Goal: Task Accomplishment & Management: Complete application form

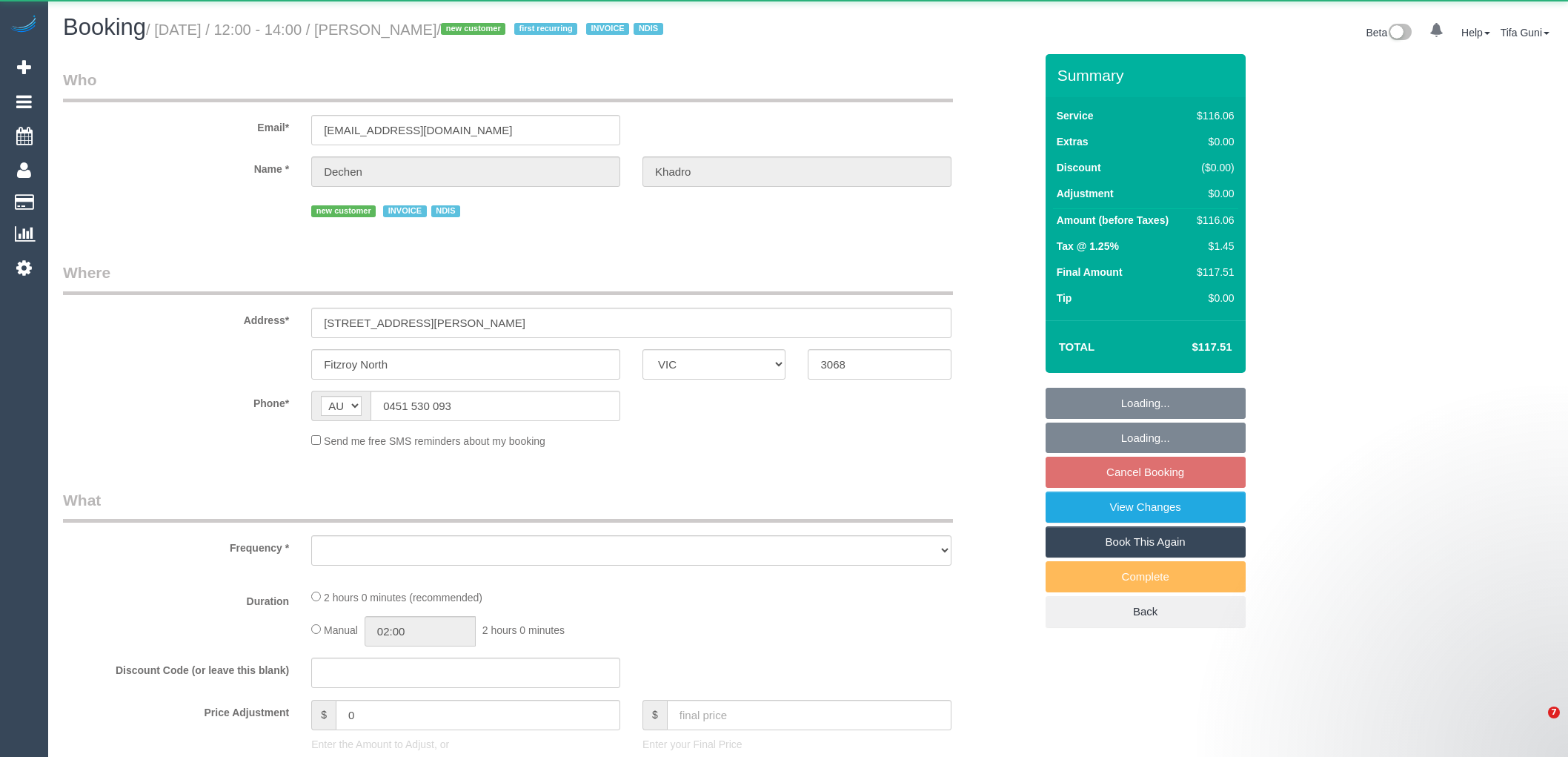
select select "VIC"
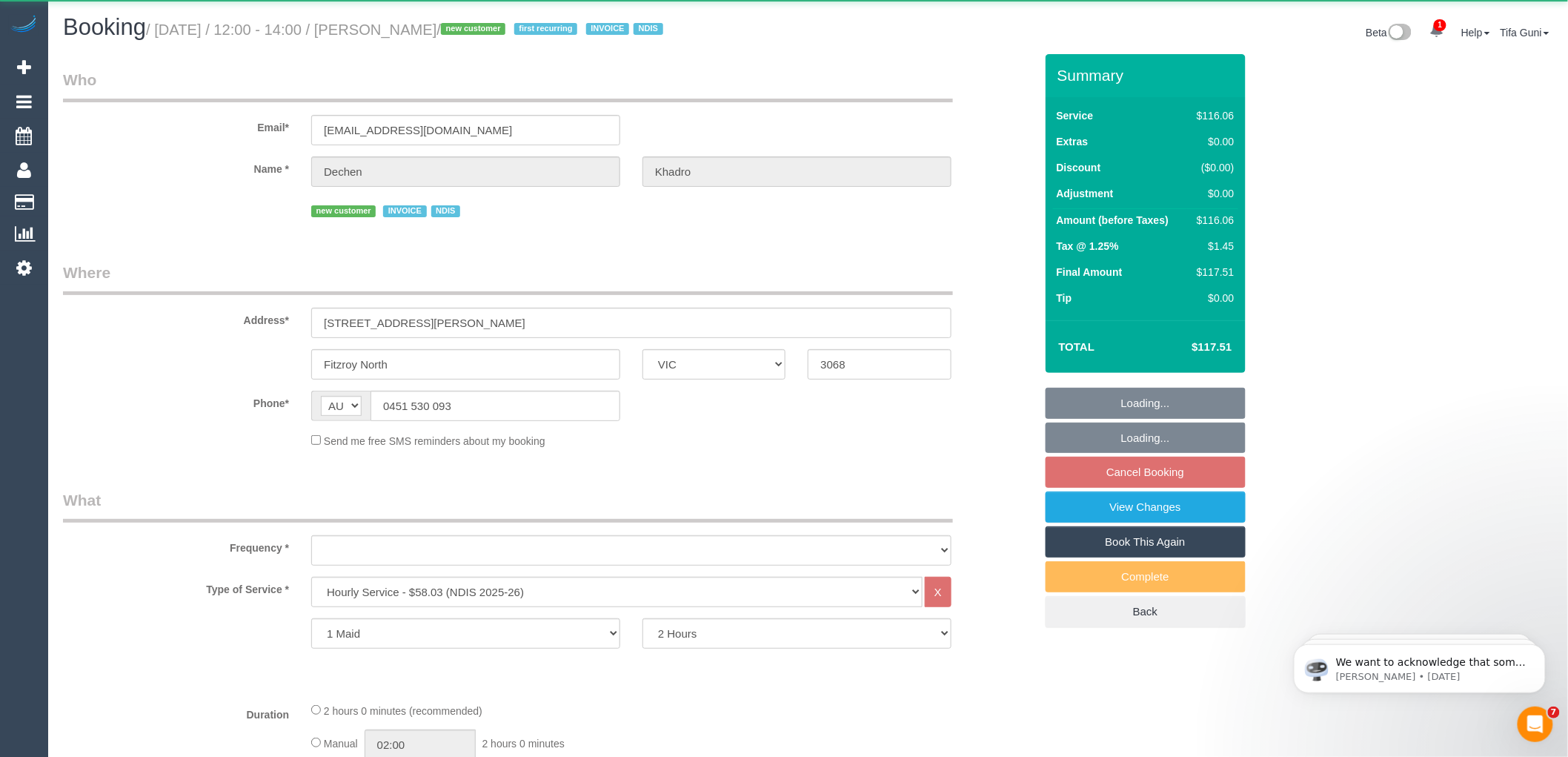
select select "object:739"
select select "number:28"
select select "number:14"
select select "number:19"
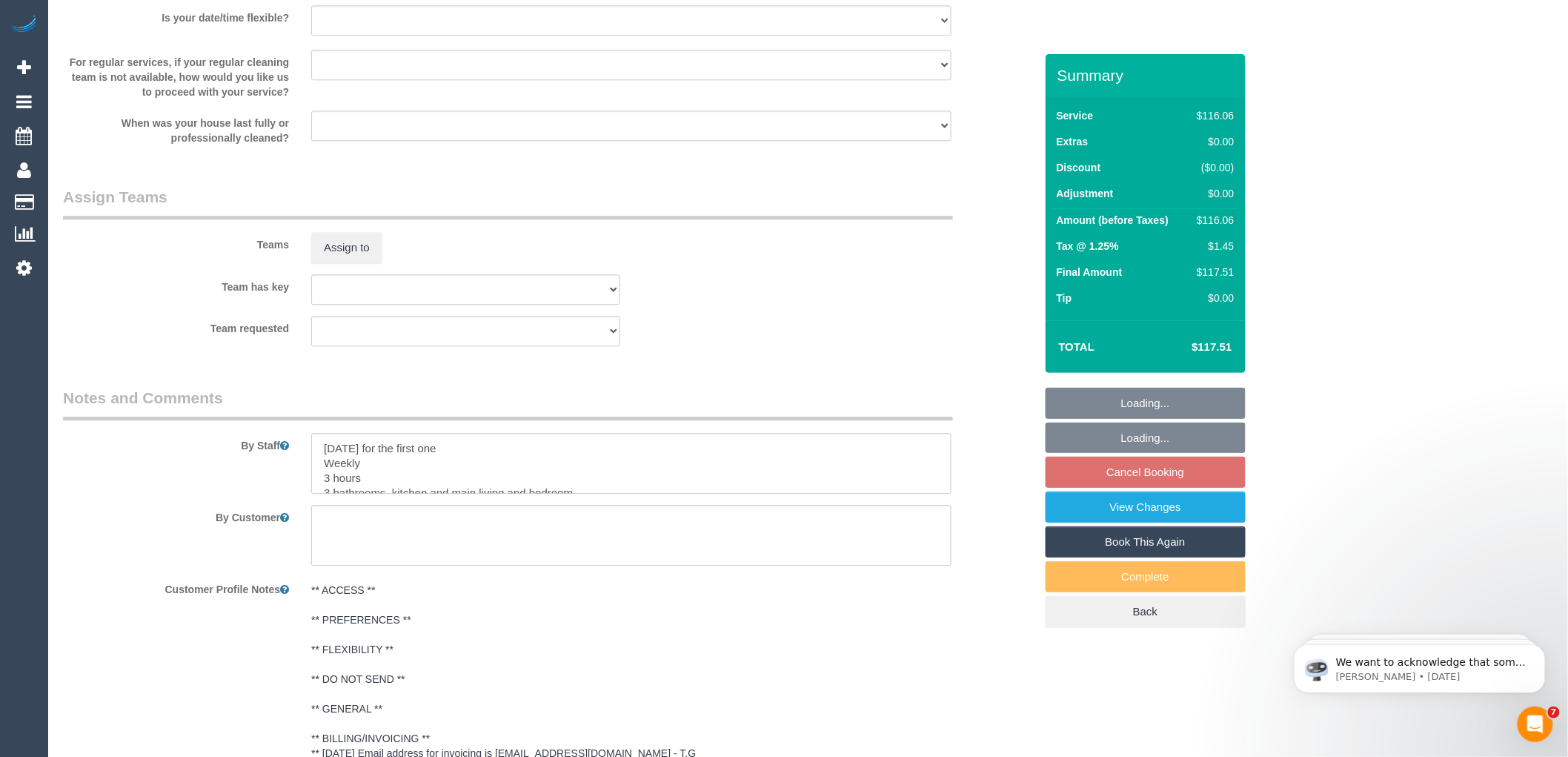
select select "object:1497"
select select "spot4"
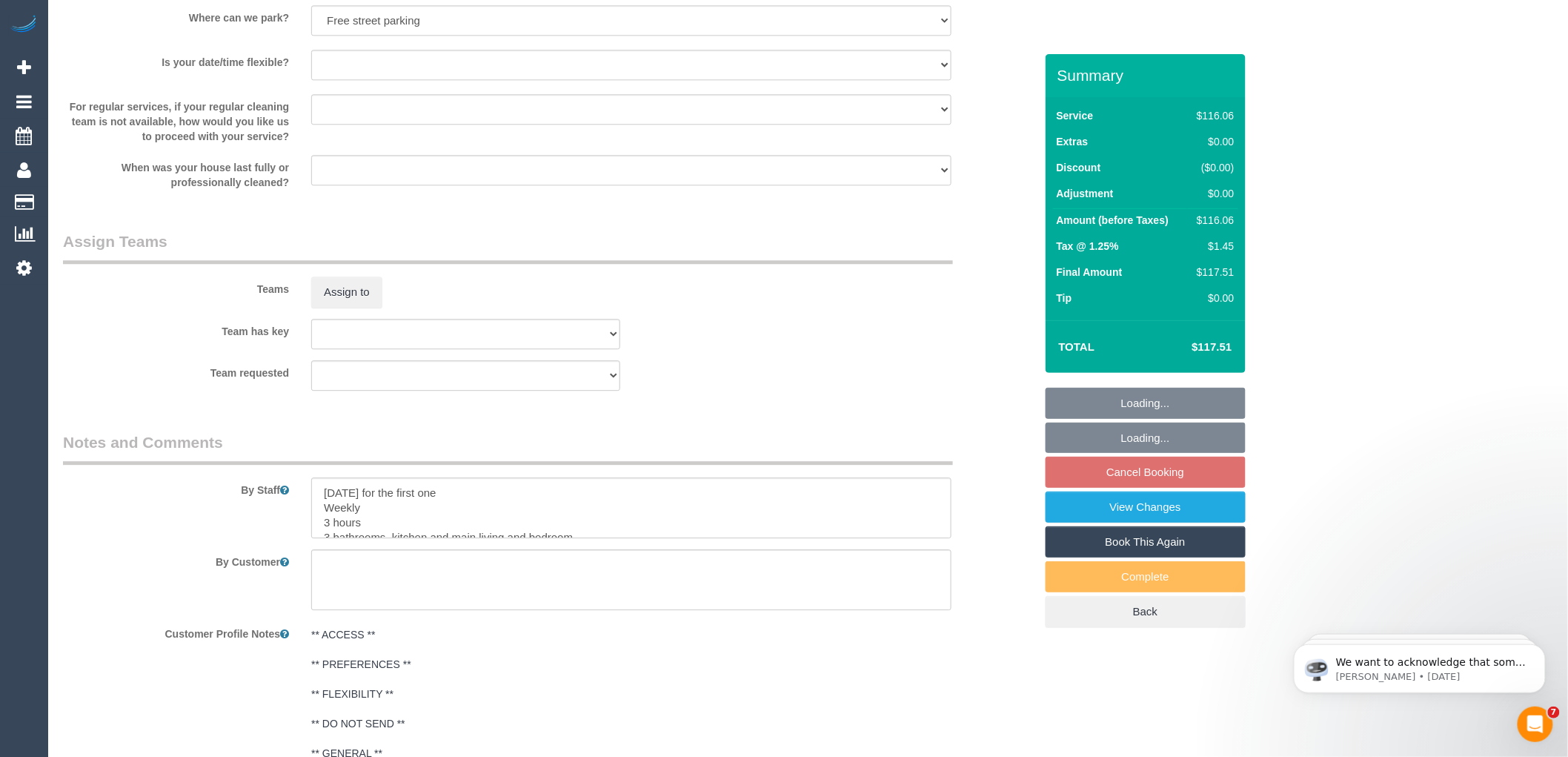
scroll to position [1328, 0]
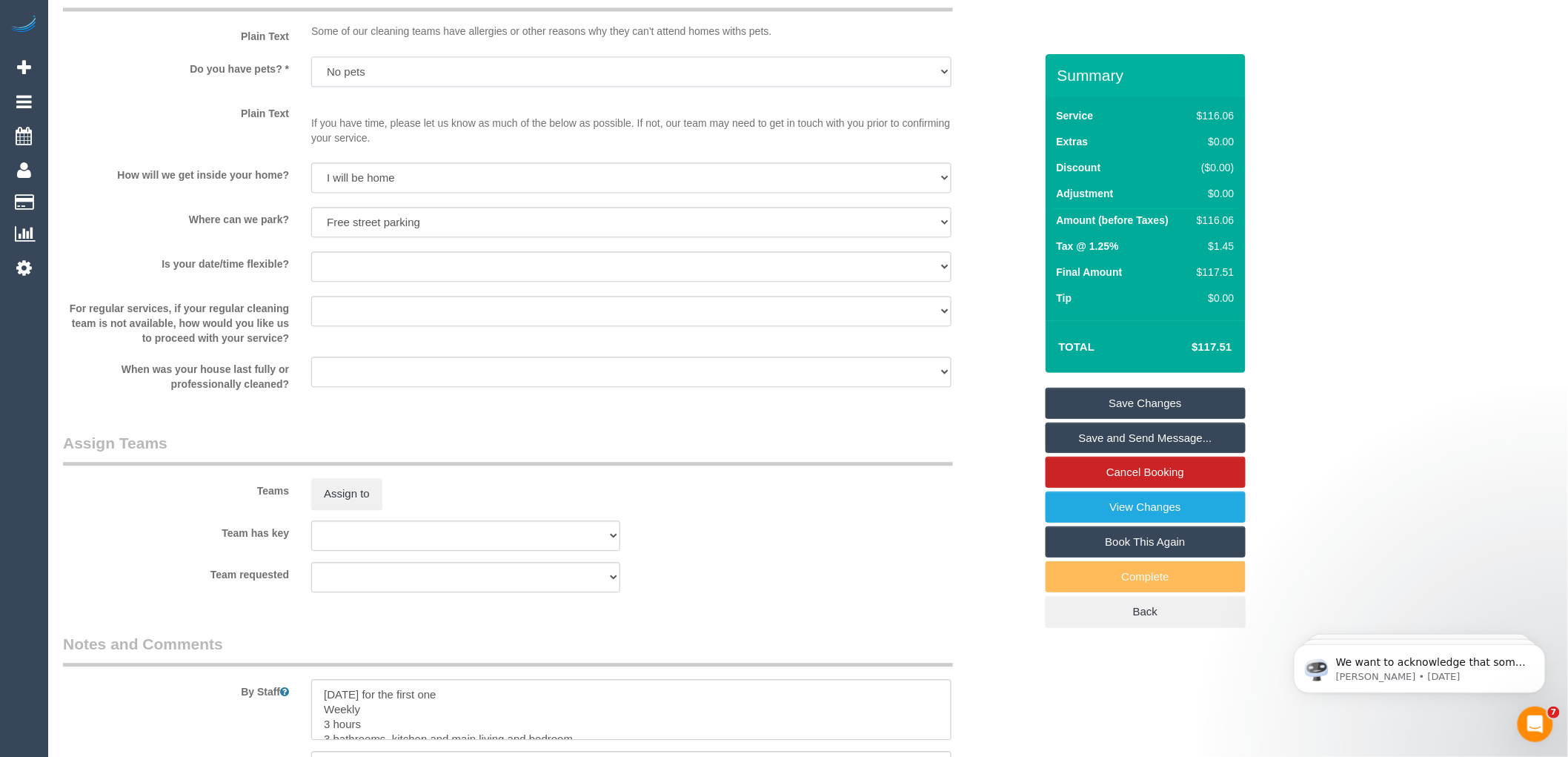
click at [370, 79] on select "Yes - Cats Yes - Dogs No pets Yes - Dogs and Cats Yes - Other" at bounding box center [632, 71] width 641 height 30
select select "number:27"
click at [311, 60] on select "Yes - Cats Yes - Dogs No pets Yes - Dogs and Cats Yes - Other" at bounding box center [632, 71] width 641 height 30
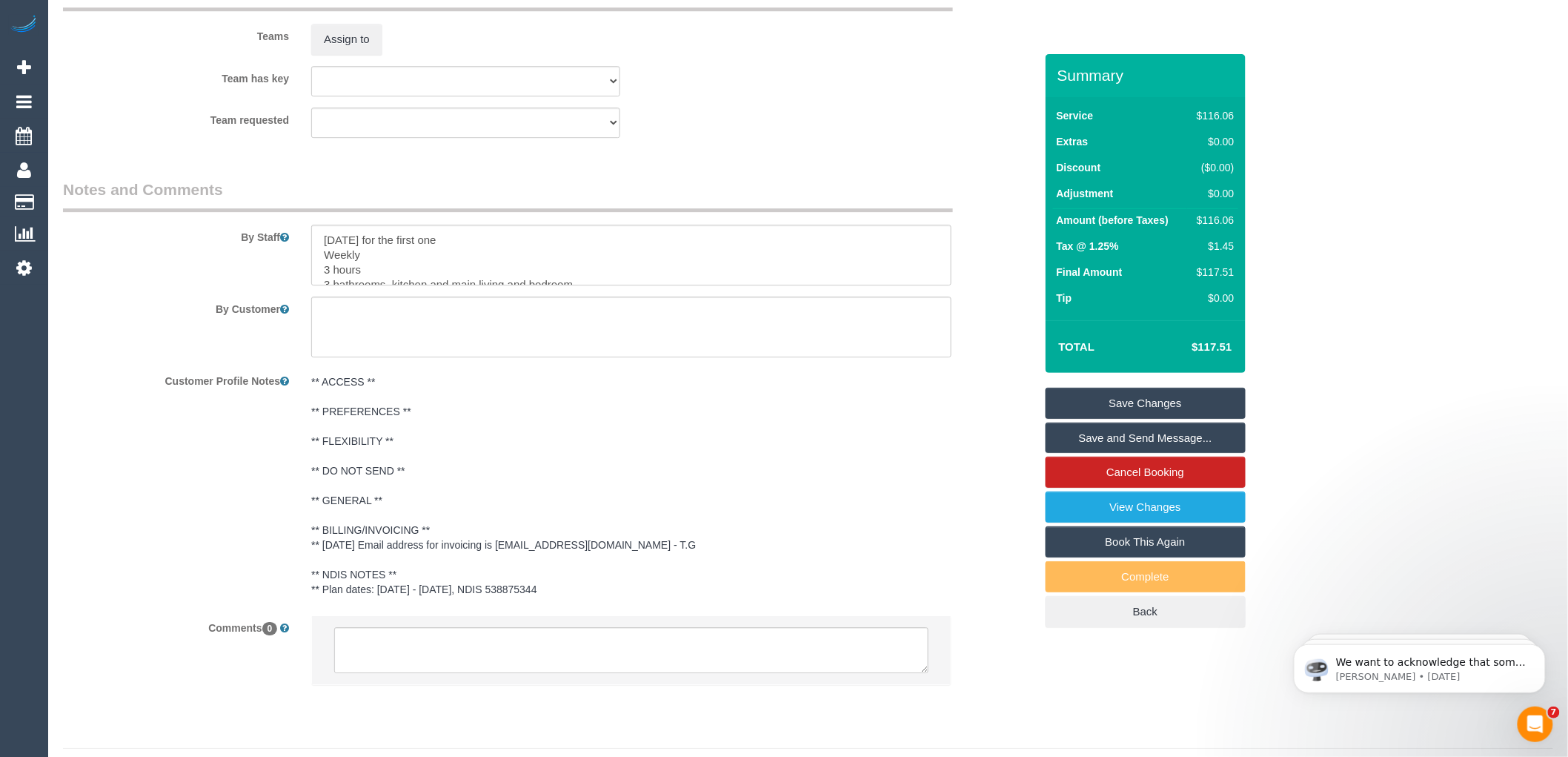
scroll to position [1821, 0]
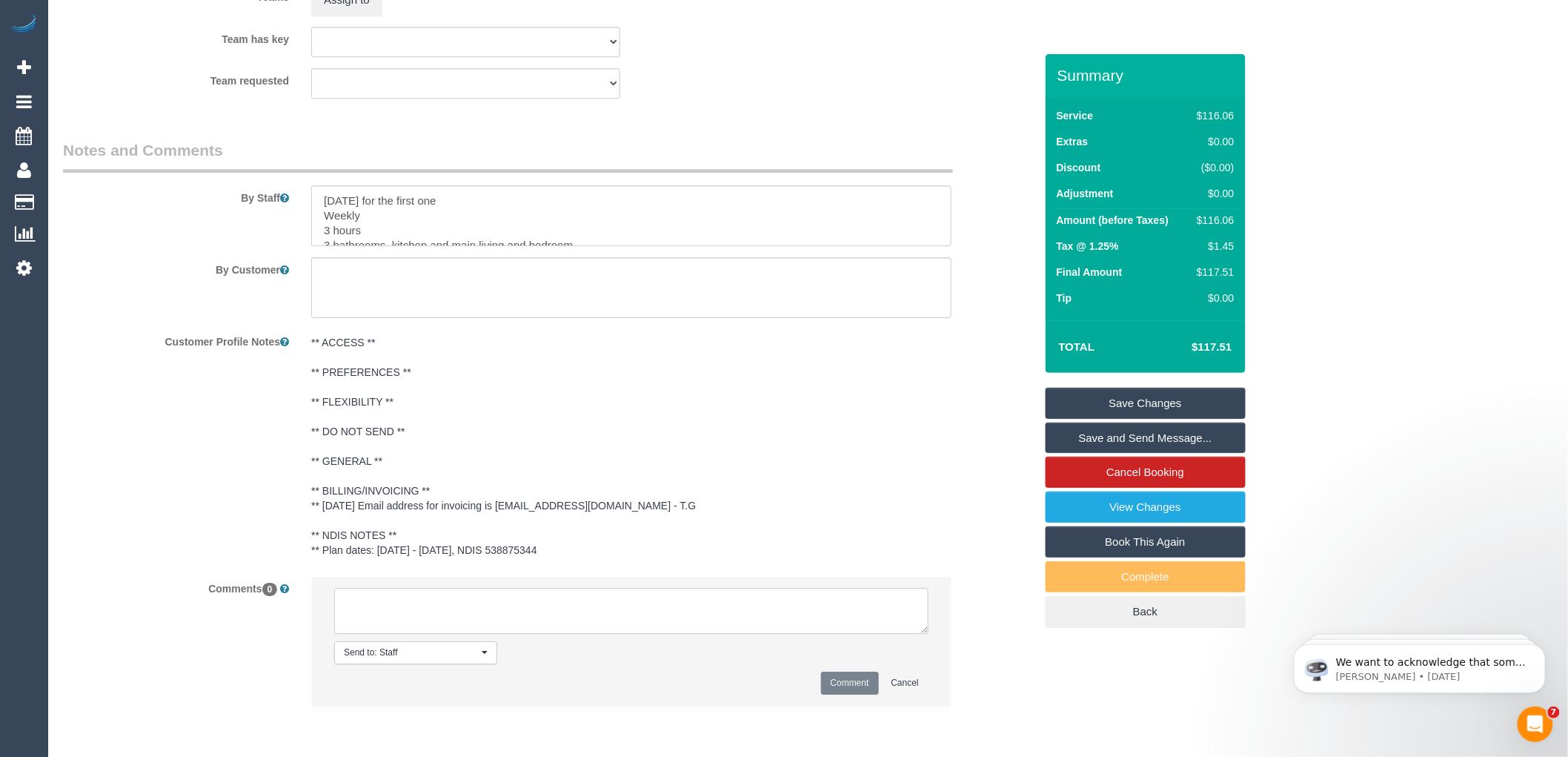
click at [482, 623] on textarea at bounding box center [631, 611] width 594 height 46
type textarea "-"
paste textarea "Flexibility dates: Flexibility times: Notes: knows we need to review Contact vi…"
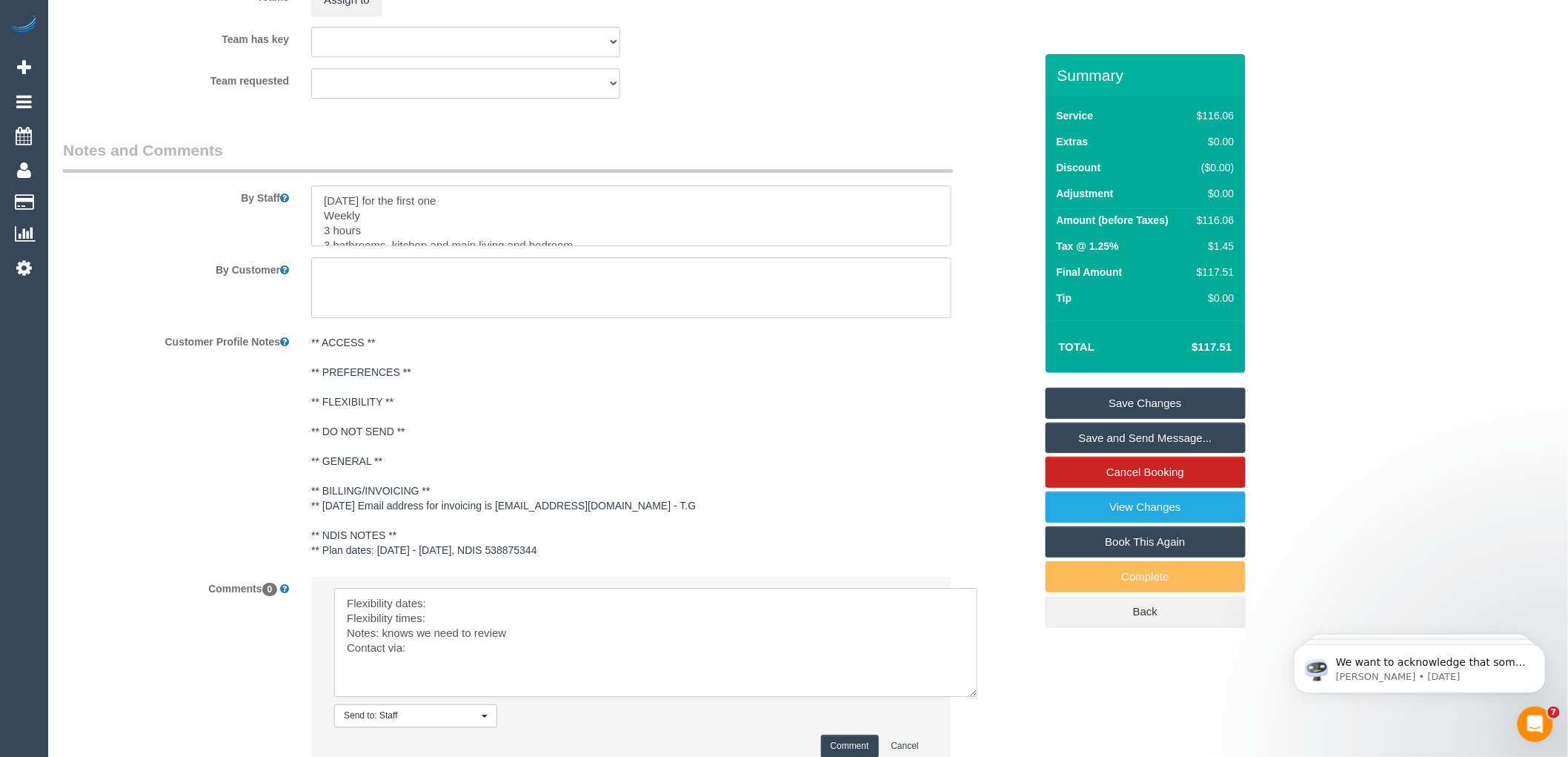
scroll to position [0, 0]
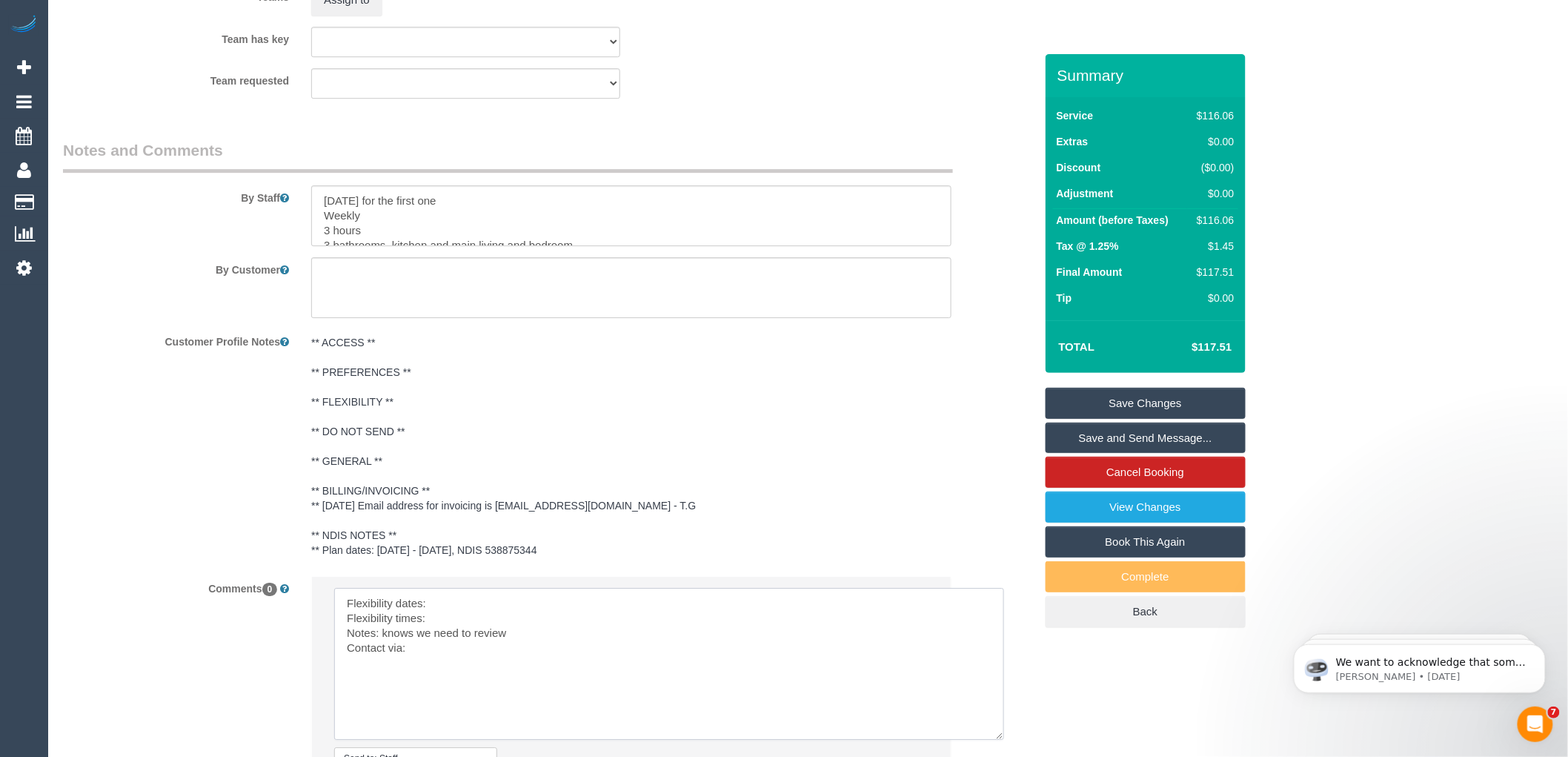
drag, startPoint x: 916, startPoint y: 633, endPoint x: 994, endPoint y: 738, distance: 130.8
click at [994, 738] on textarea at bounding box center [669, 664] width 670 height 152
click at [453, 606] on textarea at bounding box center [669, 664] width 670 height 152
click at [451, 625] on textarea at bounding box center [669, 664] width 670 height 152
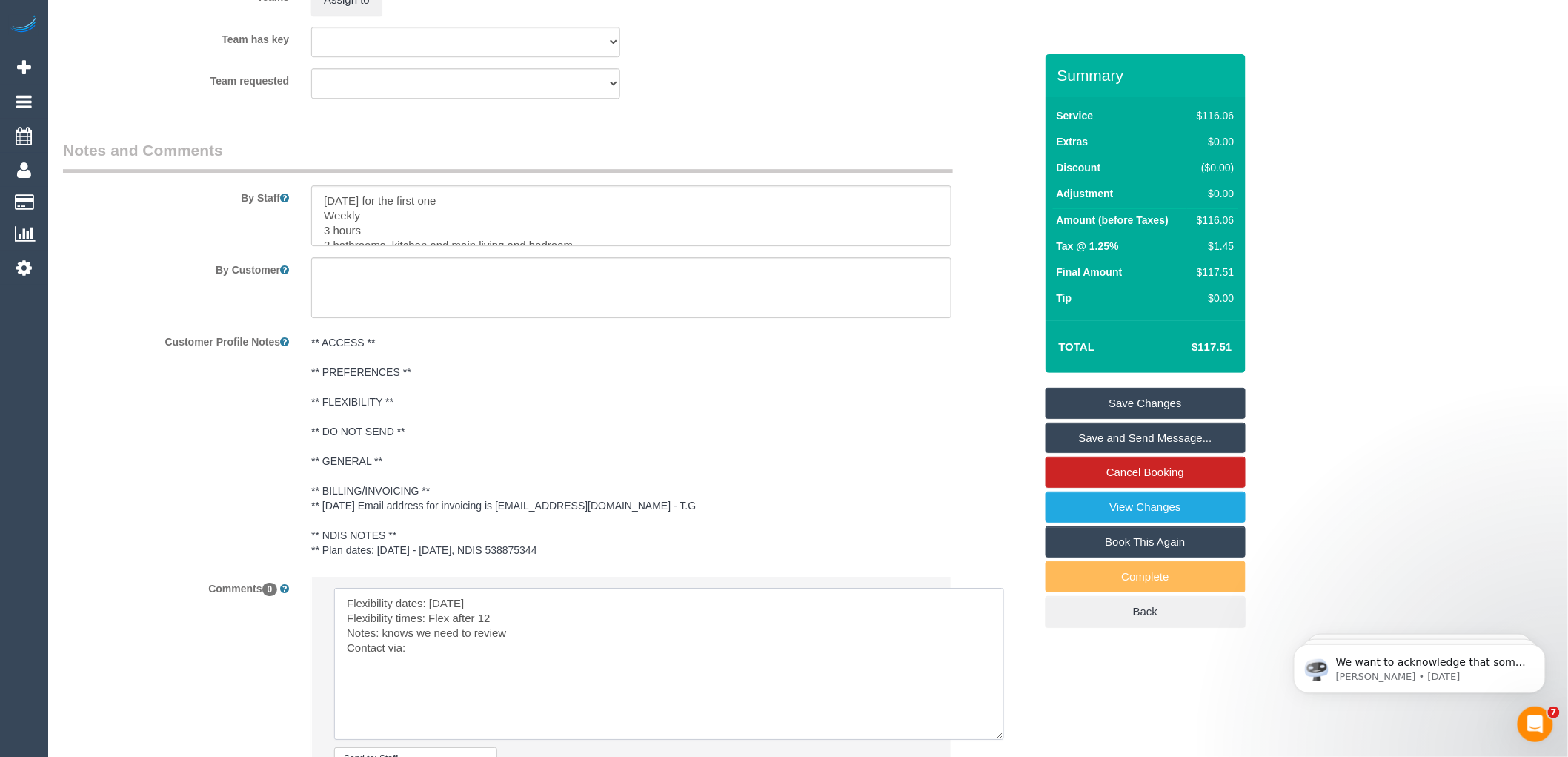
click at [435, 655] on textarea at bounding box center [669, 664] width 670 height 152
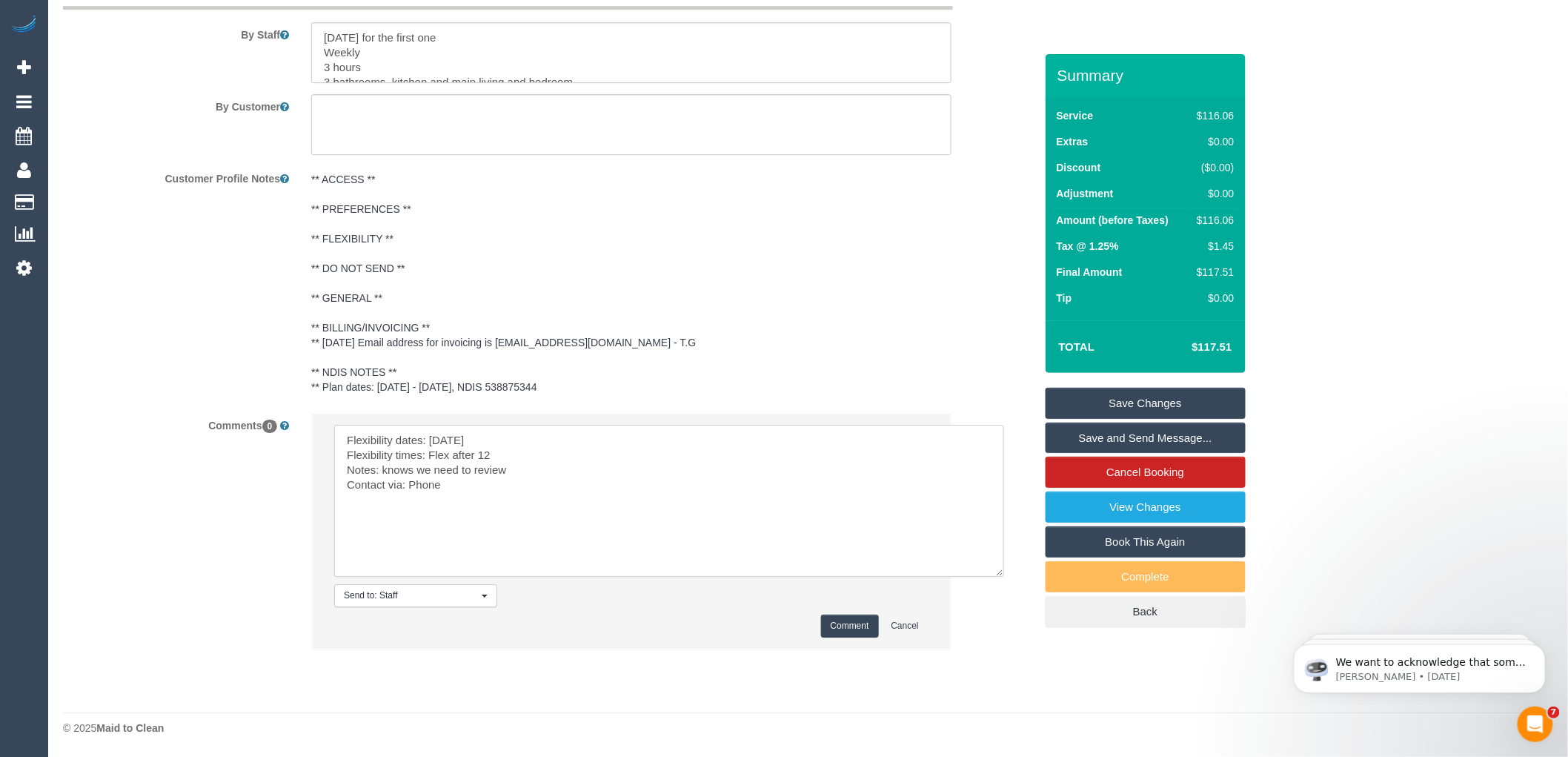
type textarea "Flexibility dates: Thursday Flexibility times: Flex after 12 Notes: knows we ne…"
click at [800, 310] on pre "** ACCESS ** ** PREFERENCES ** ** FLEXIBILITY ** ** DO NOT SEND ** ** GENERAL *…" at bounding box center [632, 282] width 641 height 222
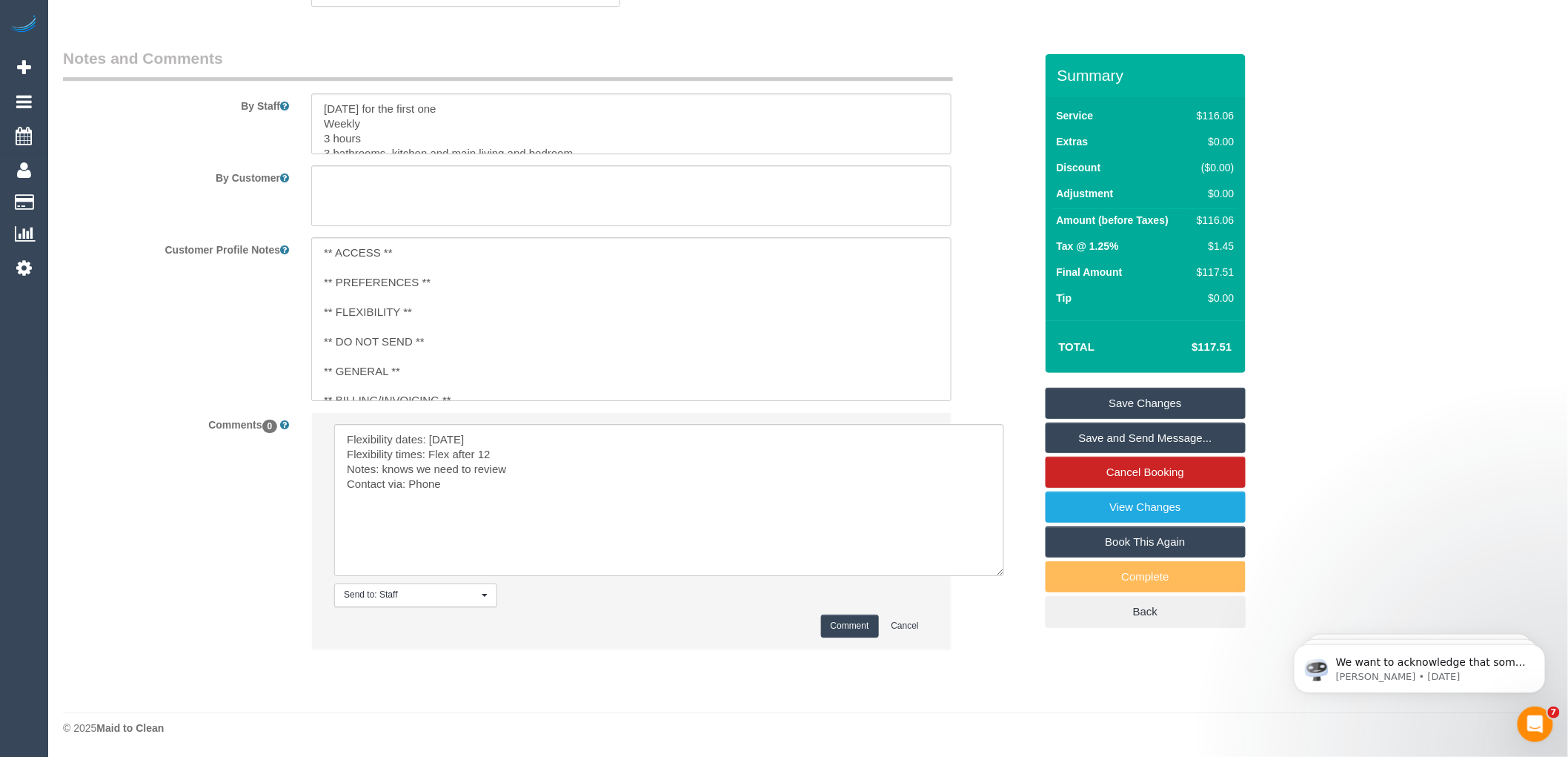
click at [842, 624] on button "Comment" at bounding box center [850, 625] width 58 height 23
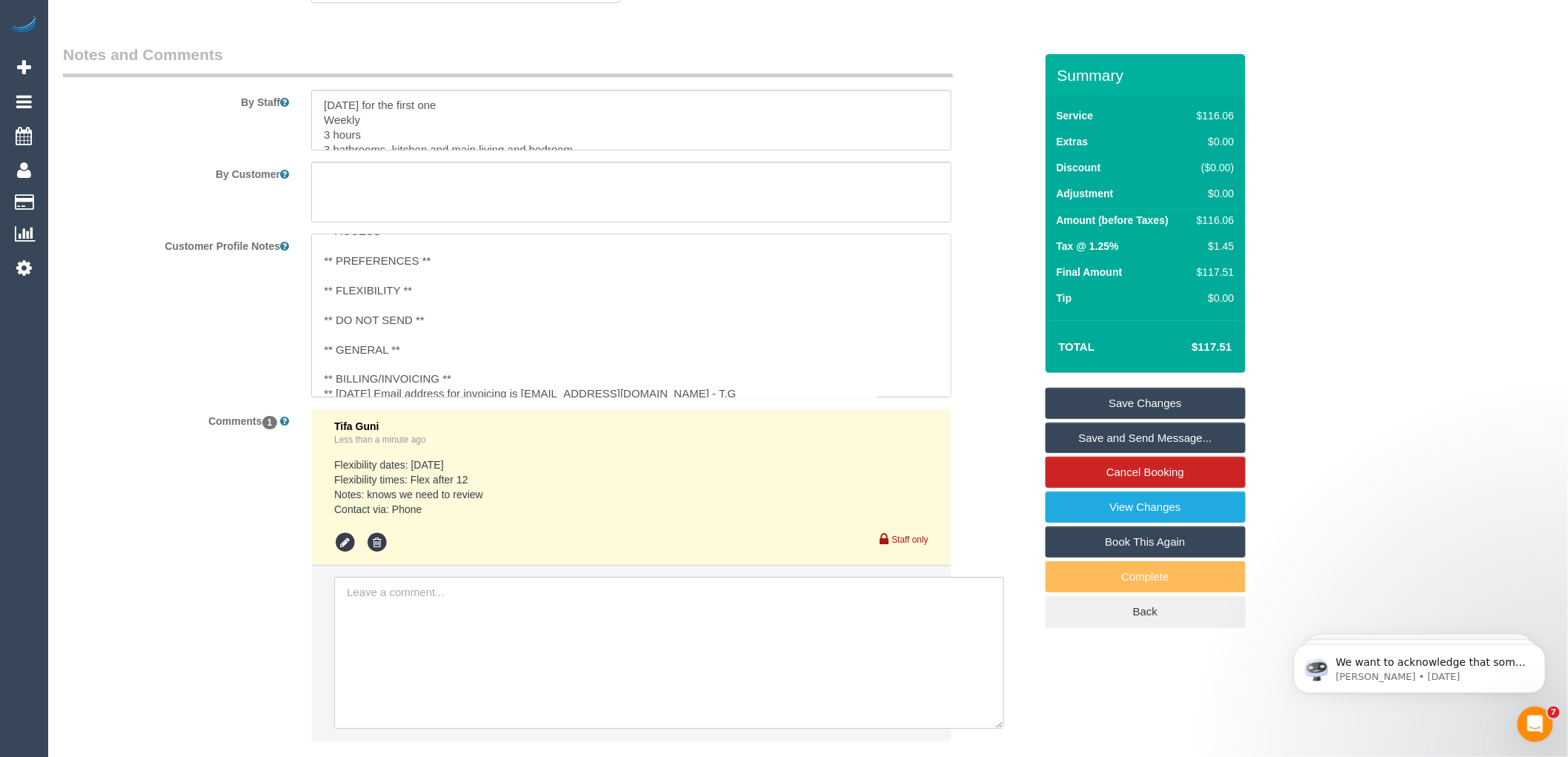
scroll to position [0, 0]
drag, startPoint x: 675, startPoint y: 390, endPoint x: 306, endPoint y: 216, distance: 408.0
click at [306, 216] on sui-booking-comments "By Staff By Customer Customer Profile Notes ** ACCESS ** ** PREFERENCES ** ** F…" at bounding box center [548, 399] width 972 height 712
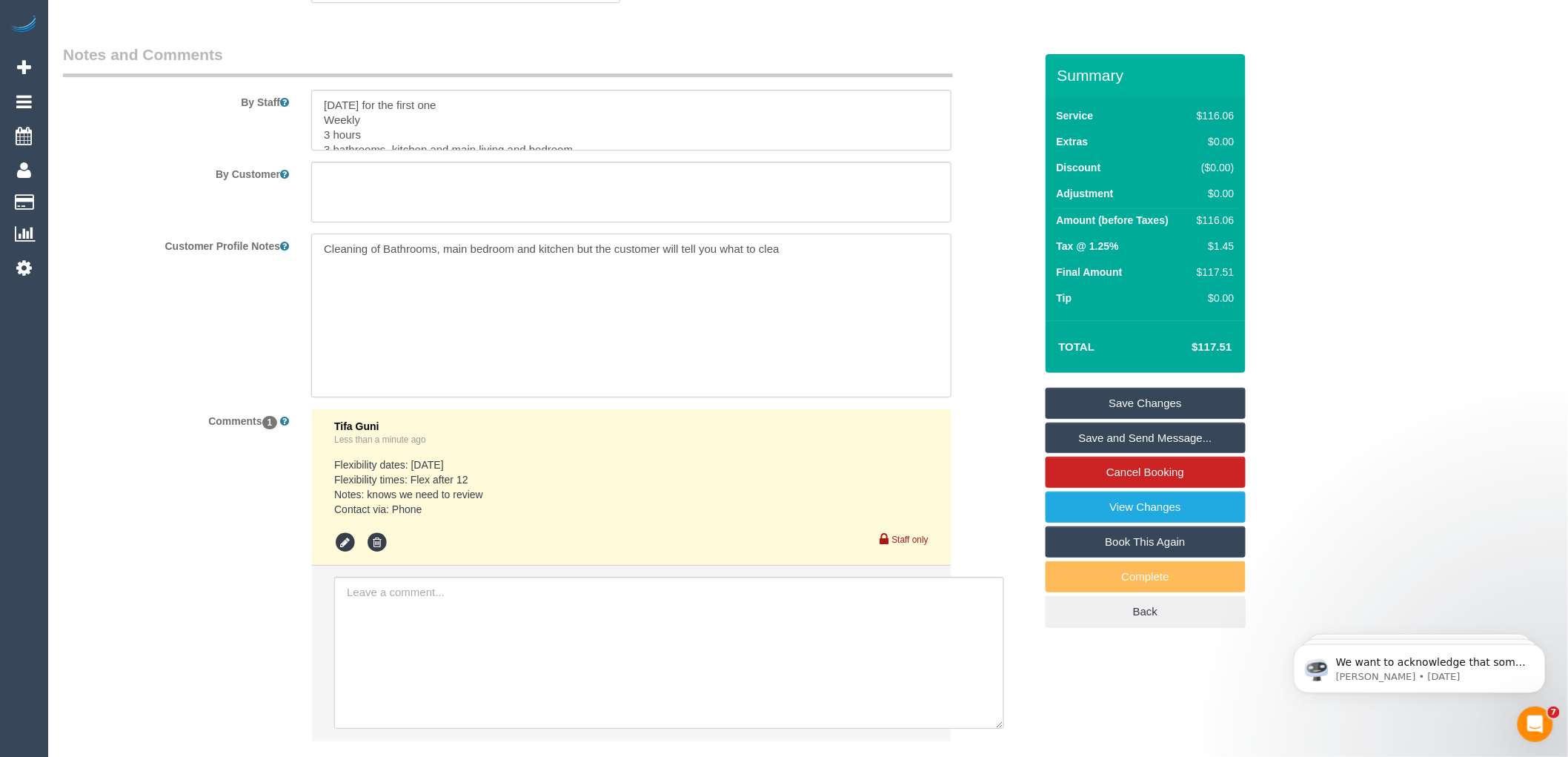
type textarea "Cleaning of Bathrooms, main bedroom and kitchen but the customer will tell you …"
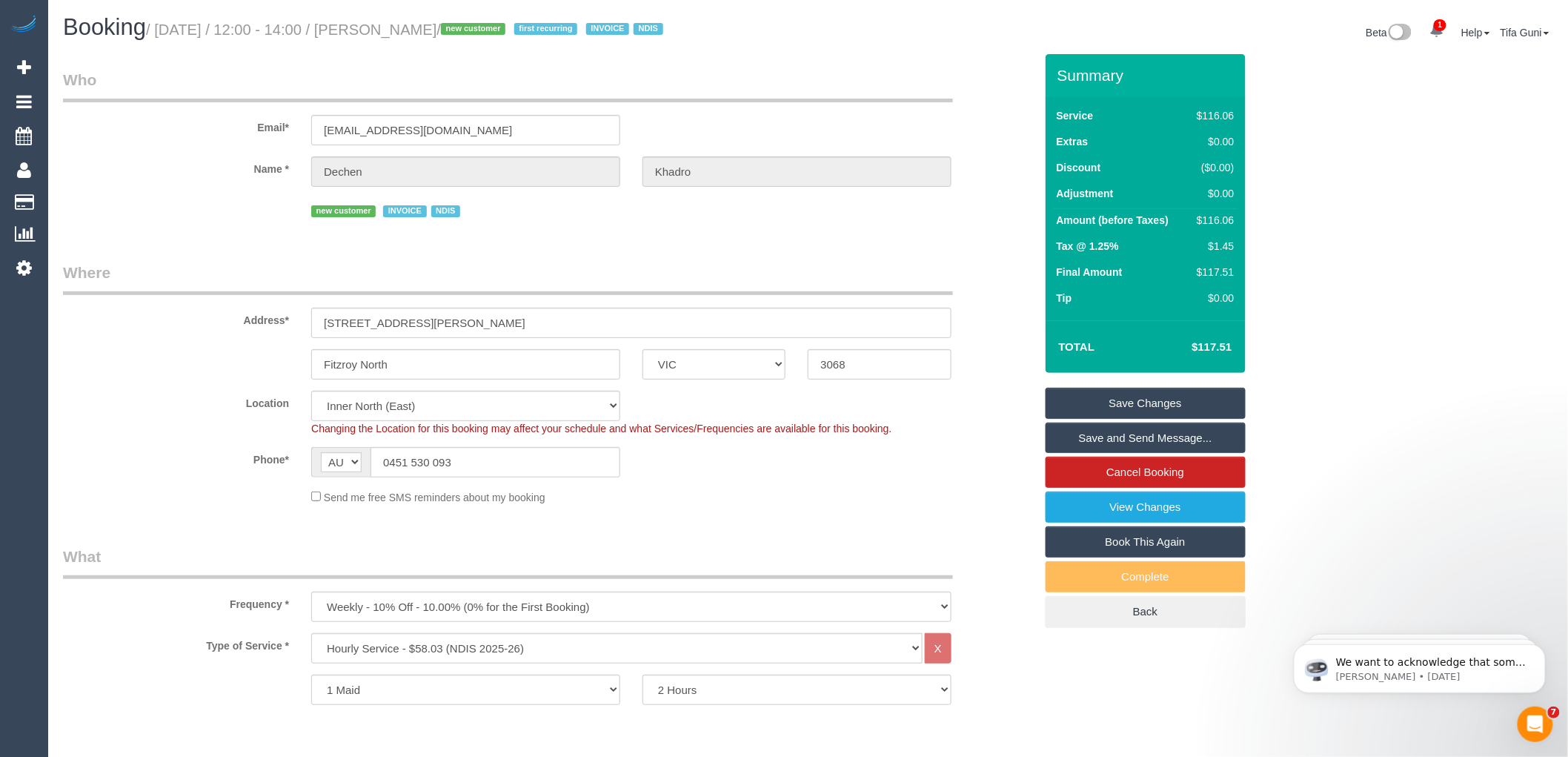
click at [1134, 403] on link "Save Changes" at bounding box center [1145, 403] width 200 height 31
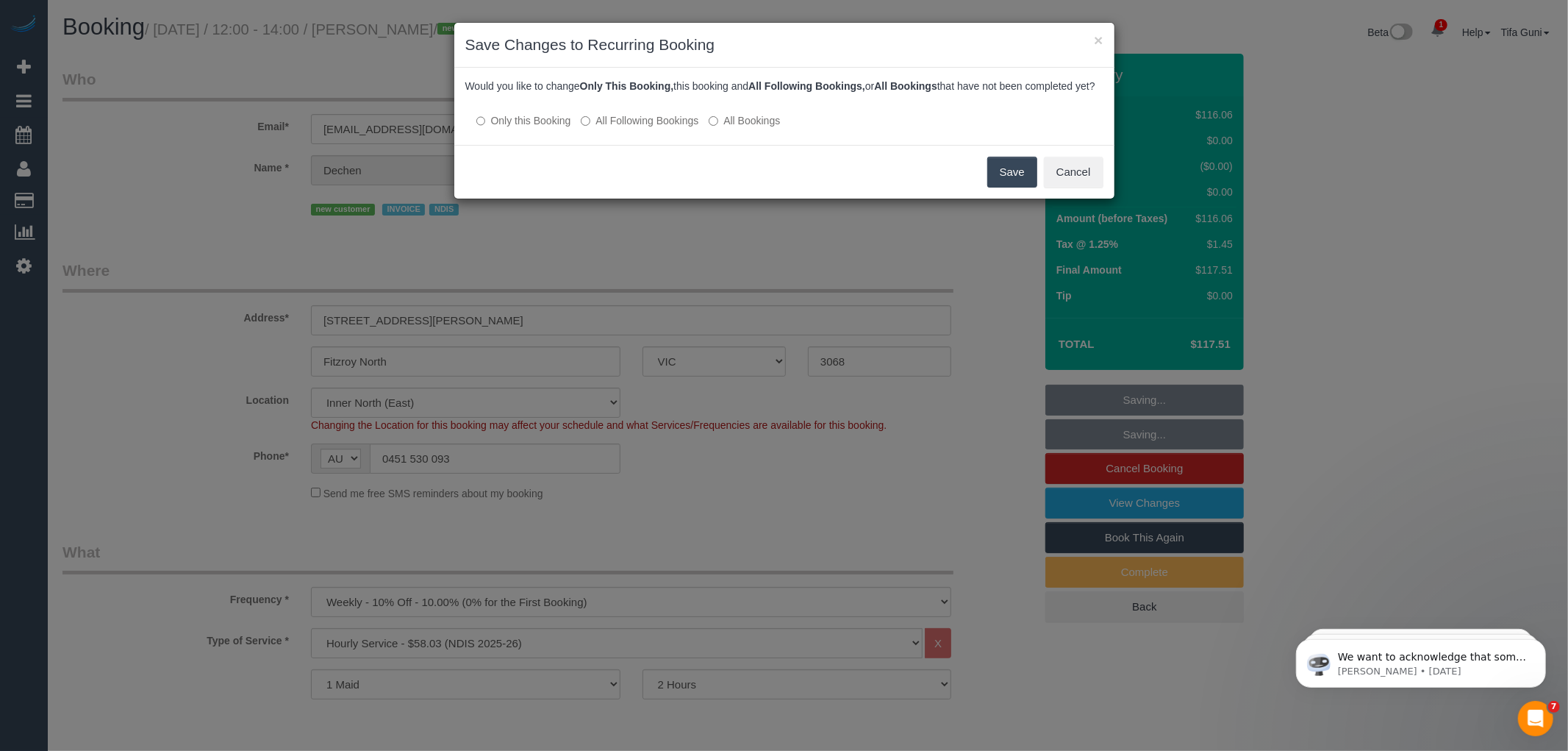
click at [1009, 185] on button "Save" at bounding box center [1013, 172] width 50 height 31
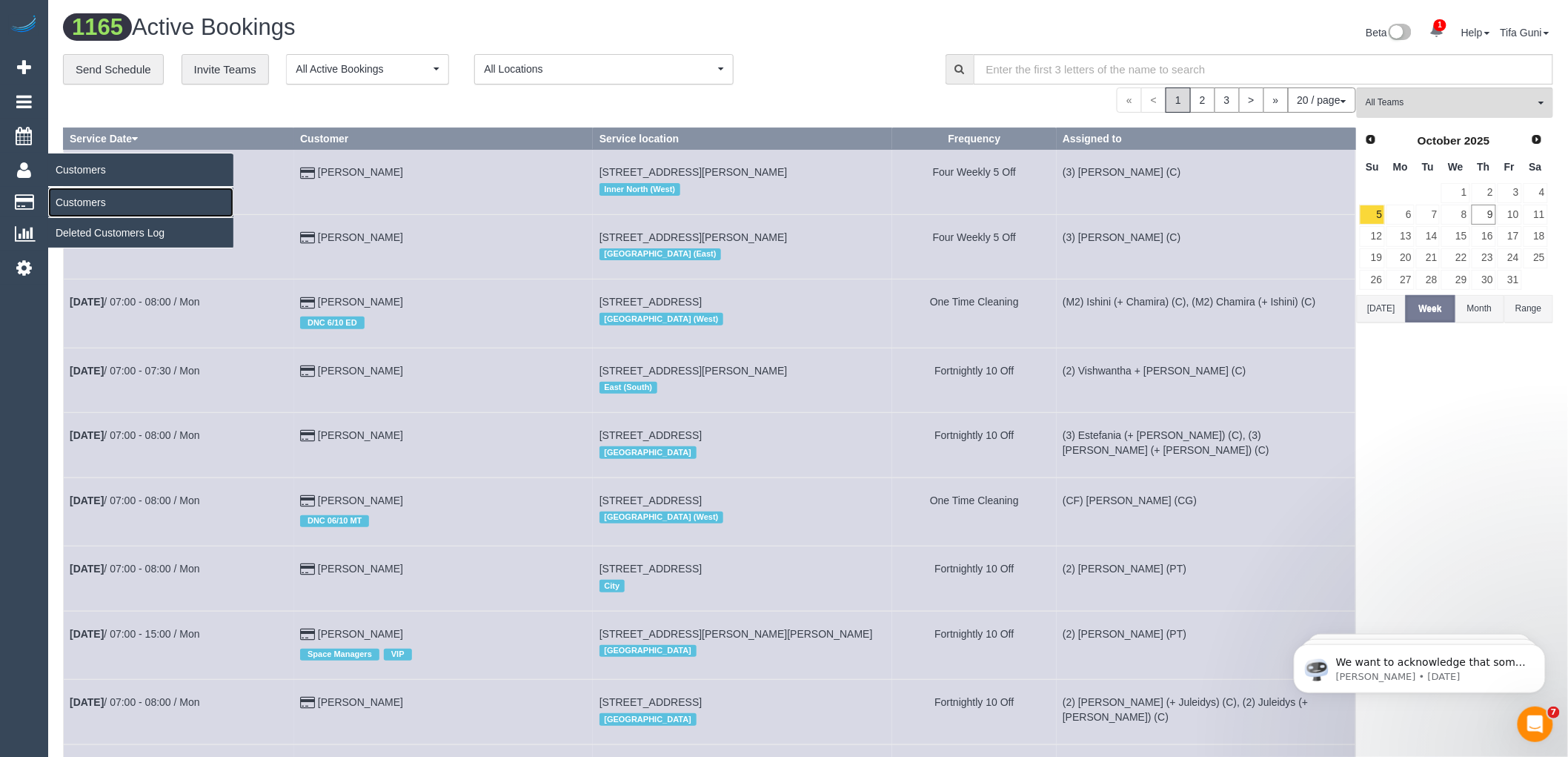
click at [71, 197] on link "Customers" at bounding box center [141, 202] width 185 height 30
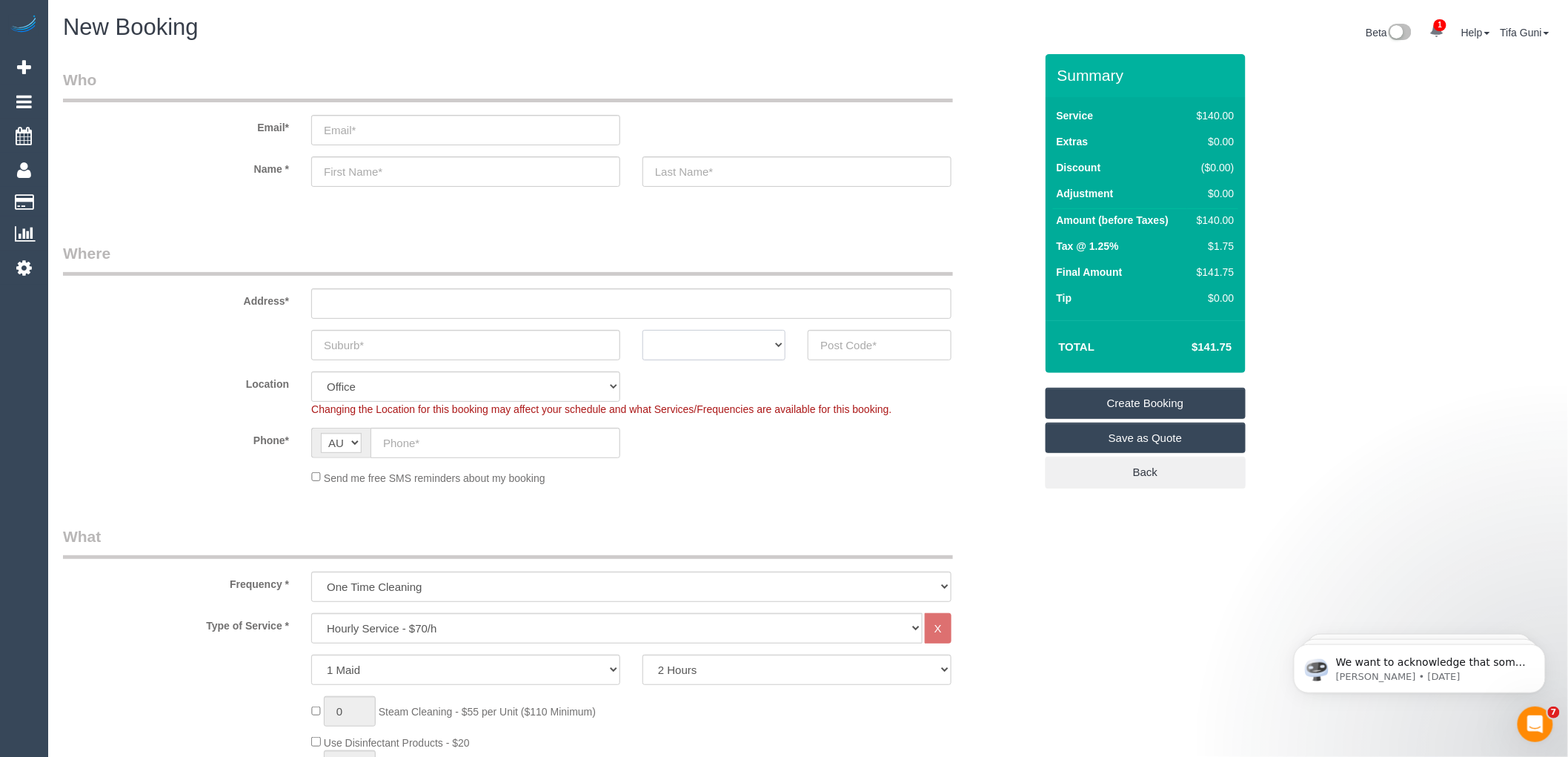
click at [759, 339] on select "ACT [GEOGRAPHIC_DATA] NT [GEOGRAPHIC_DATA] SA TAS [GEOGRAPHIC_DATA] [GEOGRAPHIC…" at bounding box center [714, 344] width 143 height 30
select select "VIC"
click at [642, 329] on select "ACT [GEOGRAPHIC_DATA] NT [GEOGRAPHIC_DATA] SA TAS [GEOGRAPHIC_DATA] [GEOGRAPHIC…" at bounding box center [714, 344] width 143 height 30
click at [382, 349] on input "text" at bounding box center [466, 344] width 309 height 30
type input "south bank"
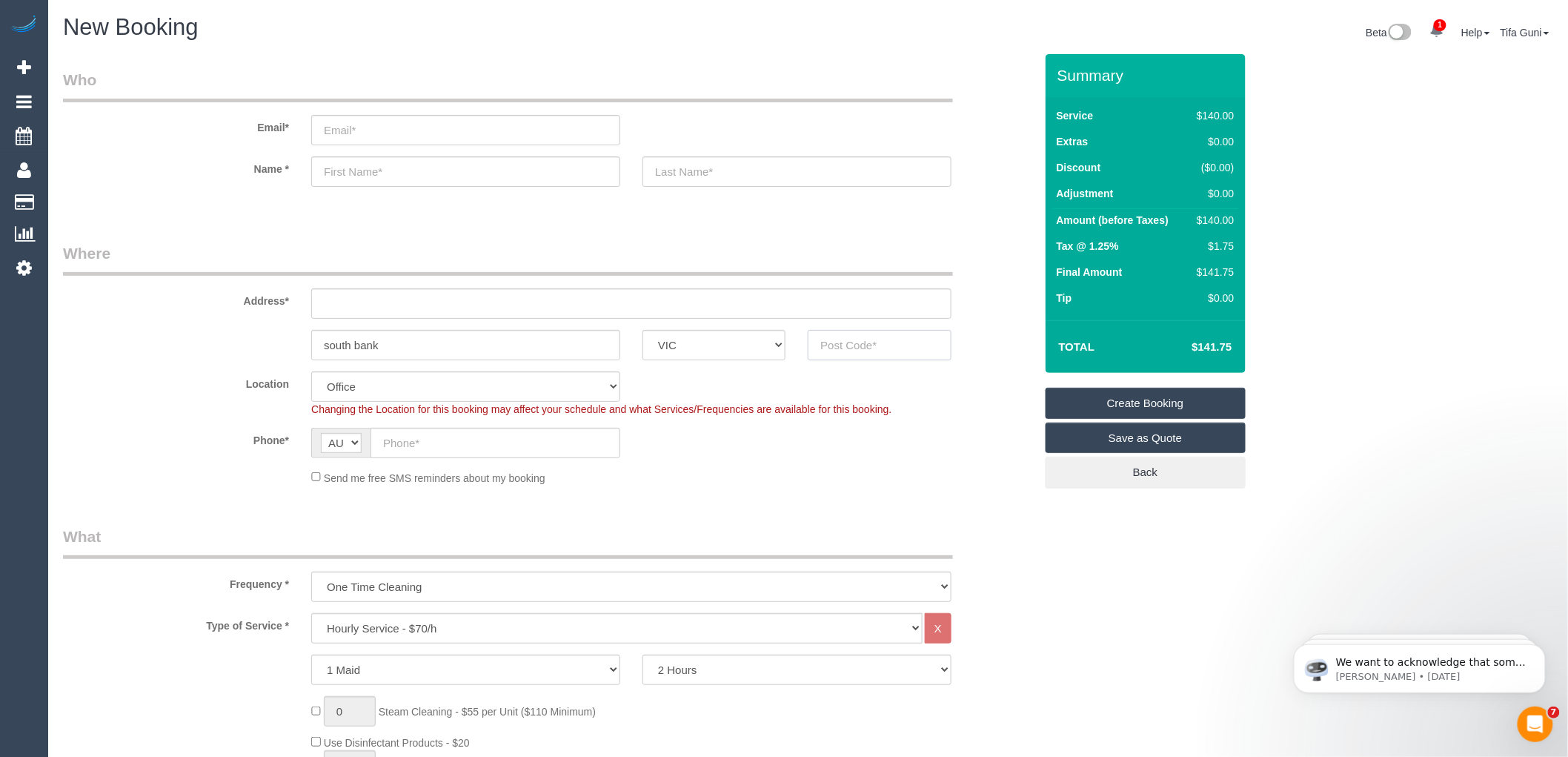
click at [833, 349] on input "text" at bounding box center [879, 344] width 143 height 30
type input "3006"
click at [382, 295] on input "text" at bounding box center [632, 303] width 641 height 30
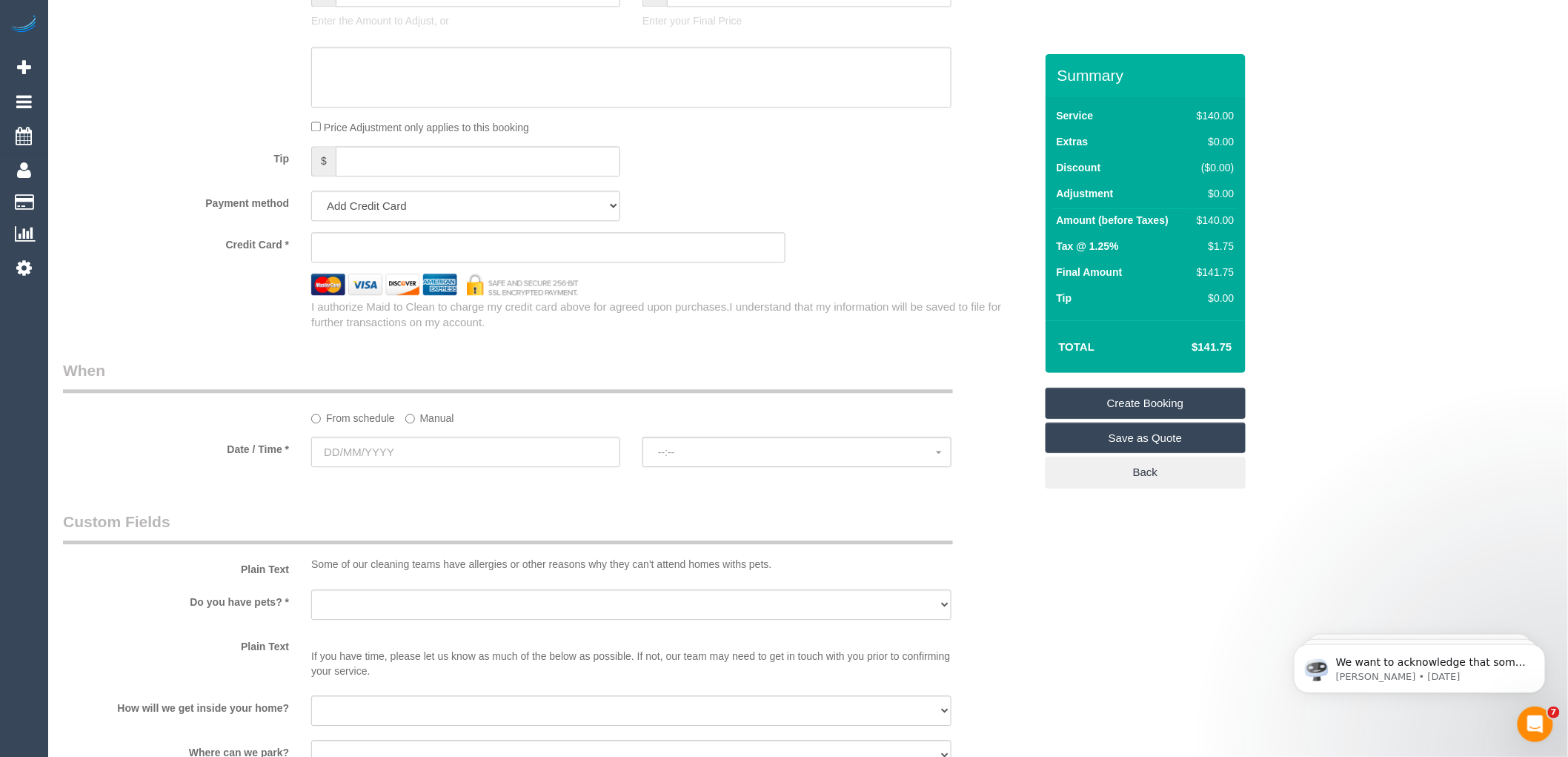
scroll to position [1400, 0]
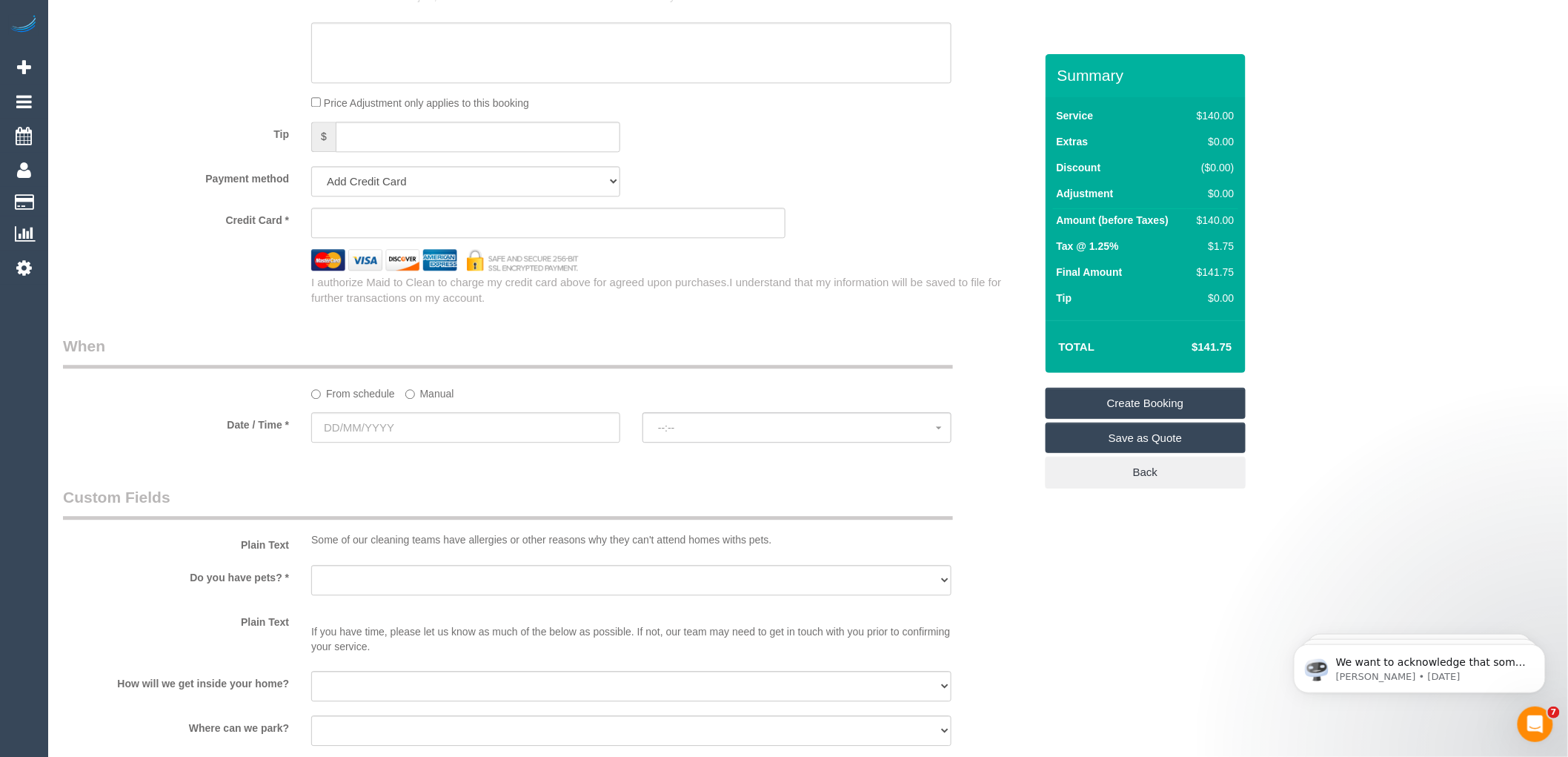
type input "-"
click at [374, 443] on input "text" at bounding box center [466, 427] width 309 height 30
select select "54"
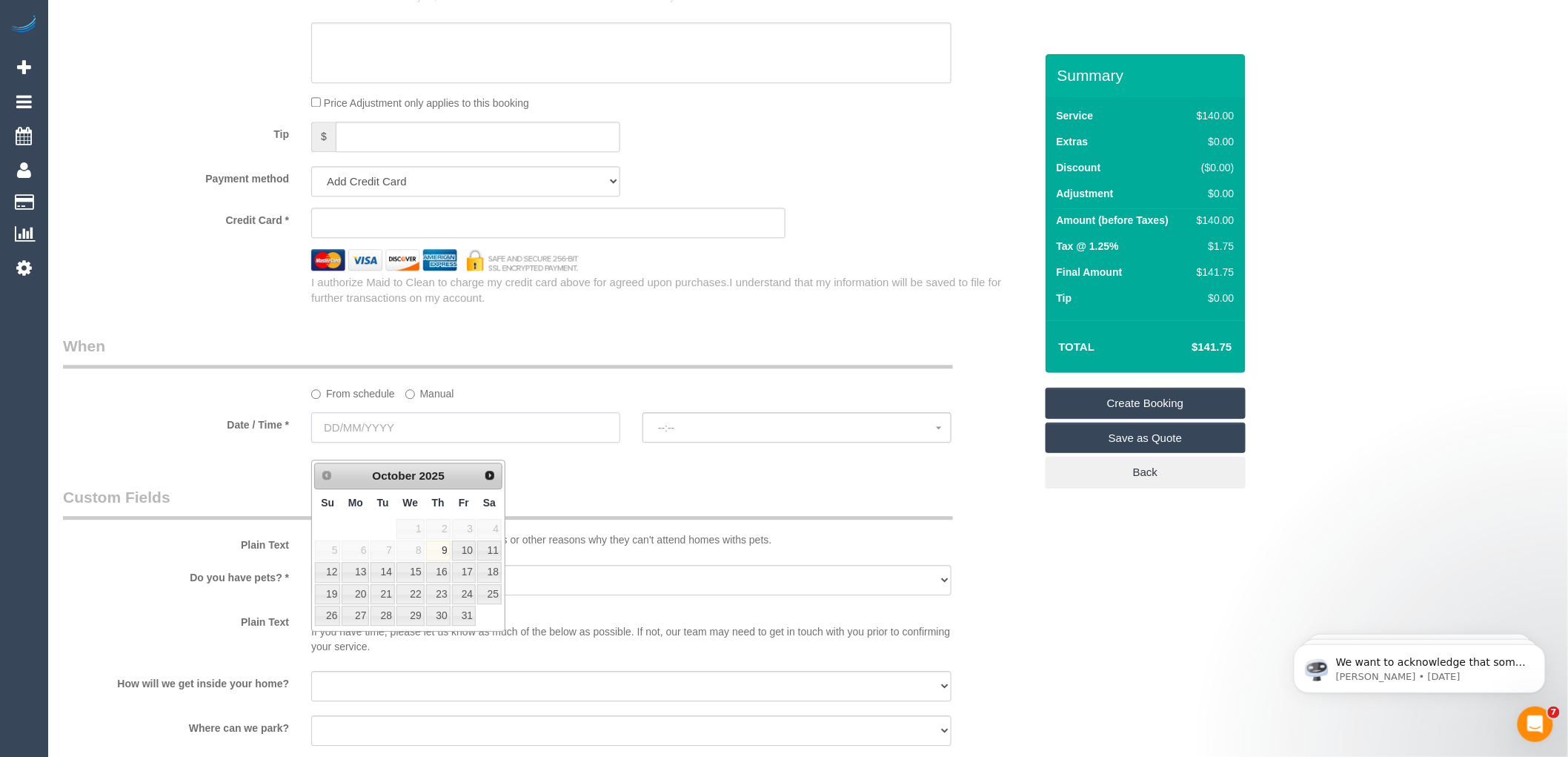
select select "object:2110"
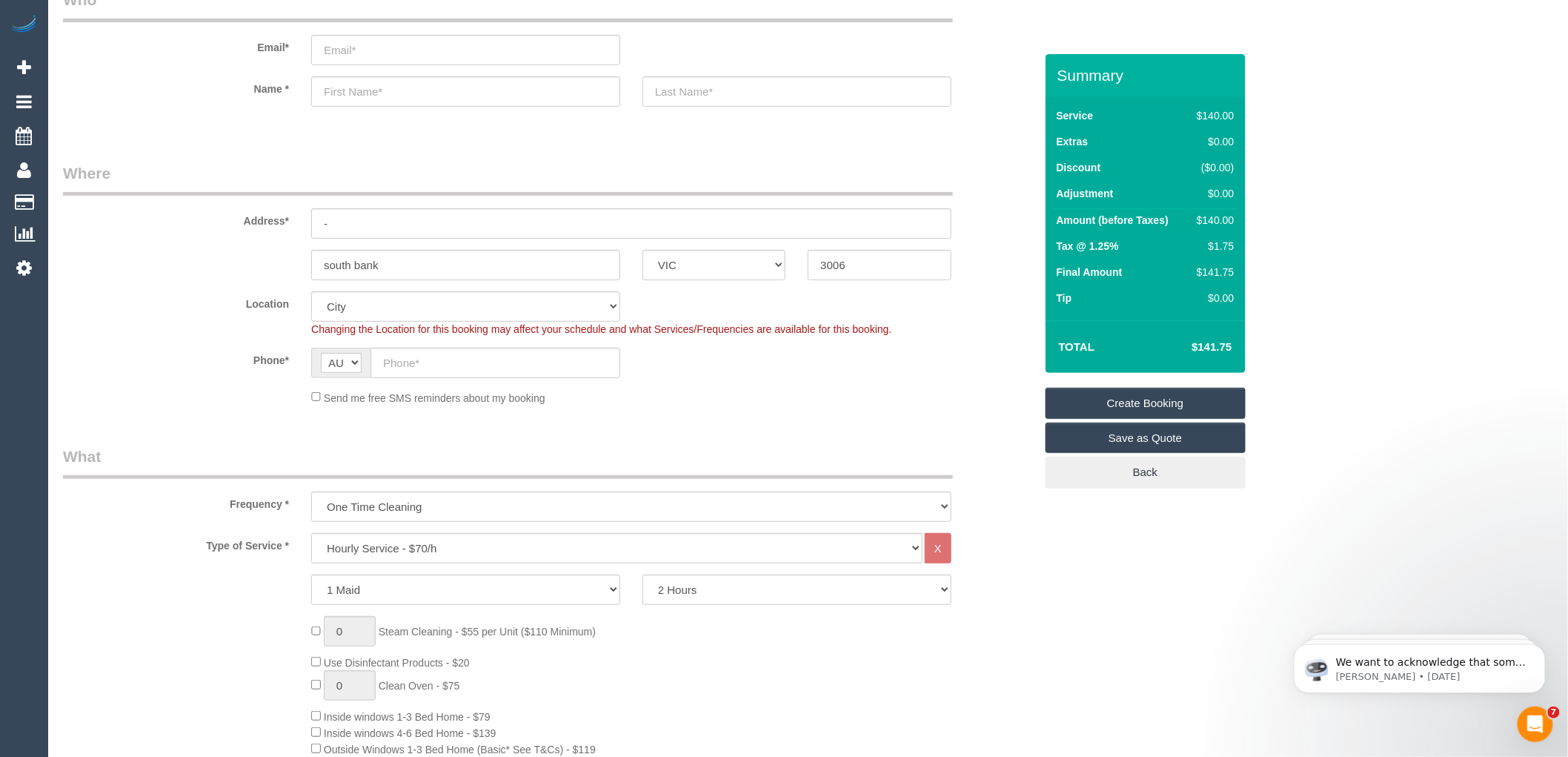
scroll to position [0, 0]
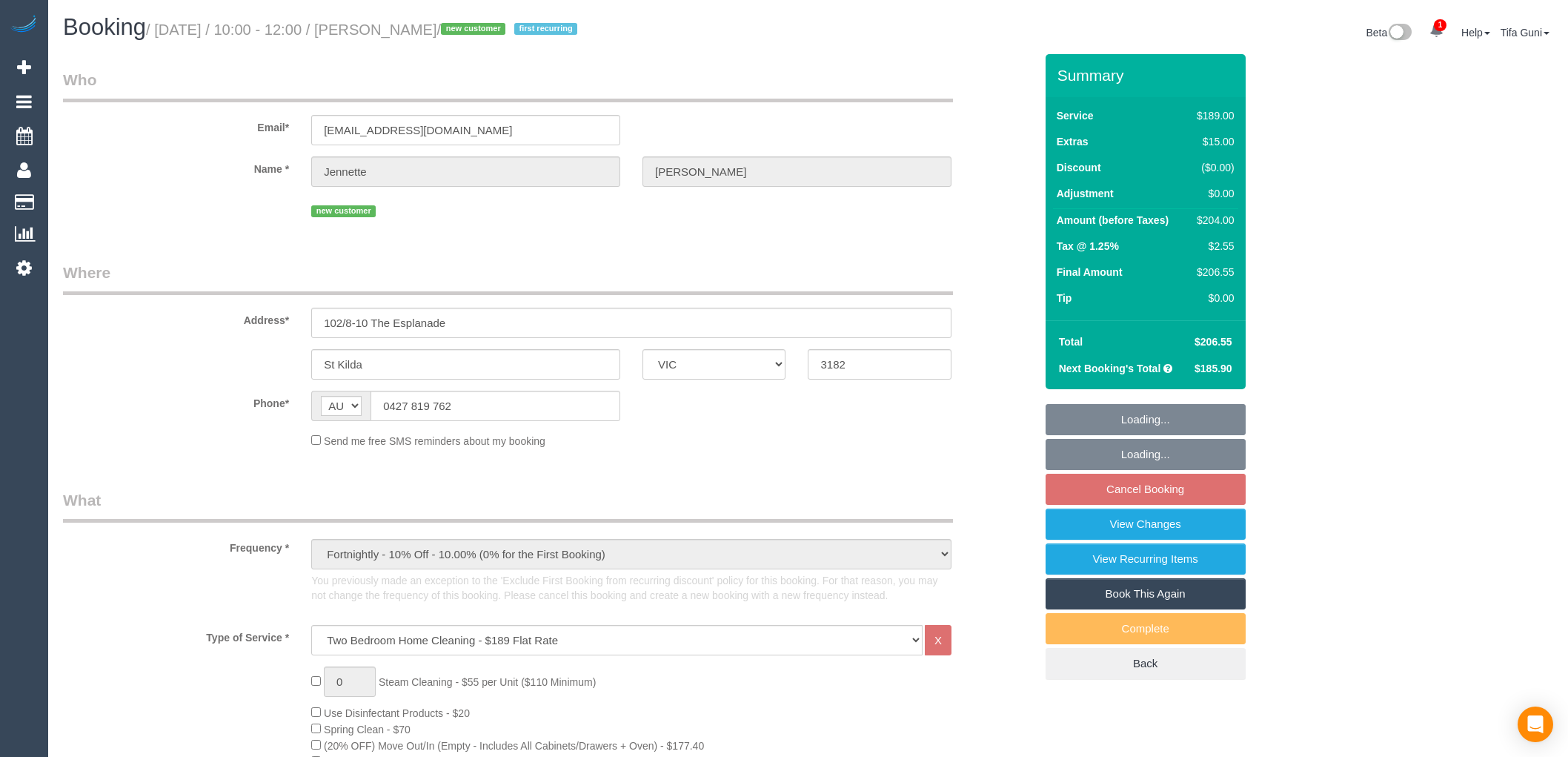
select select "VIC"
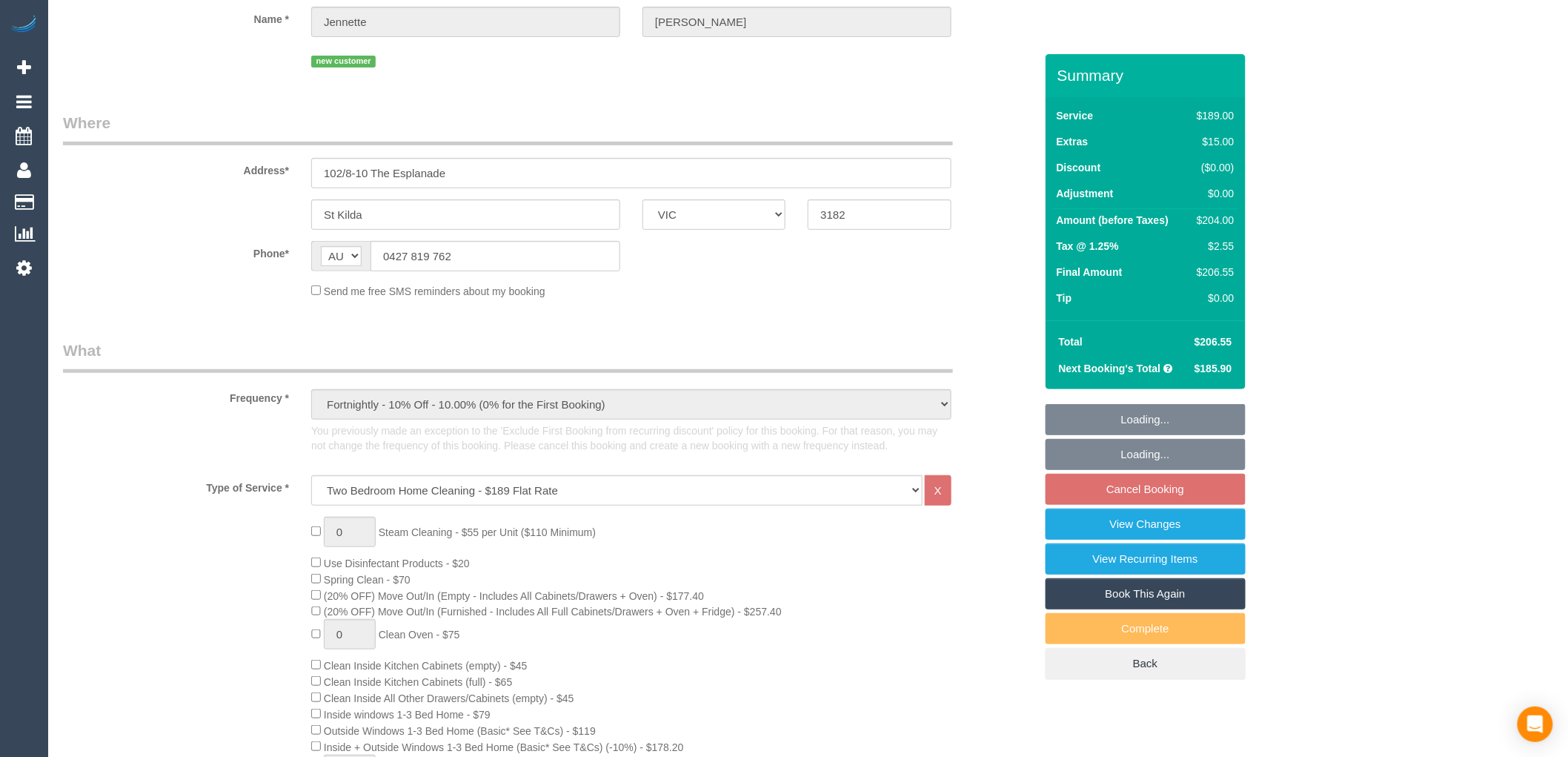
select select "string:stripe-pm_1SG9lZ2GScqysDRVhsTLZNIX"
select select "number:28"
select select "number:14"
select select "number:18"
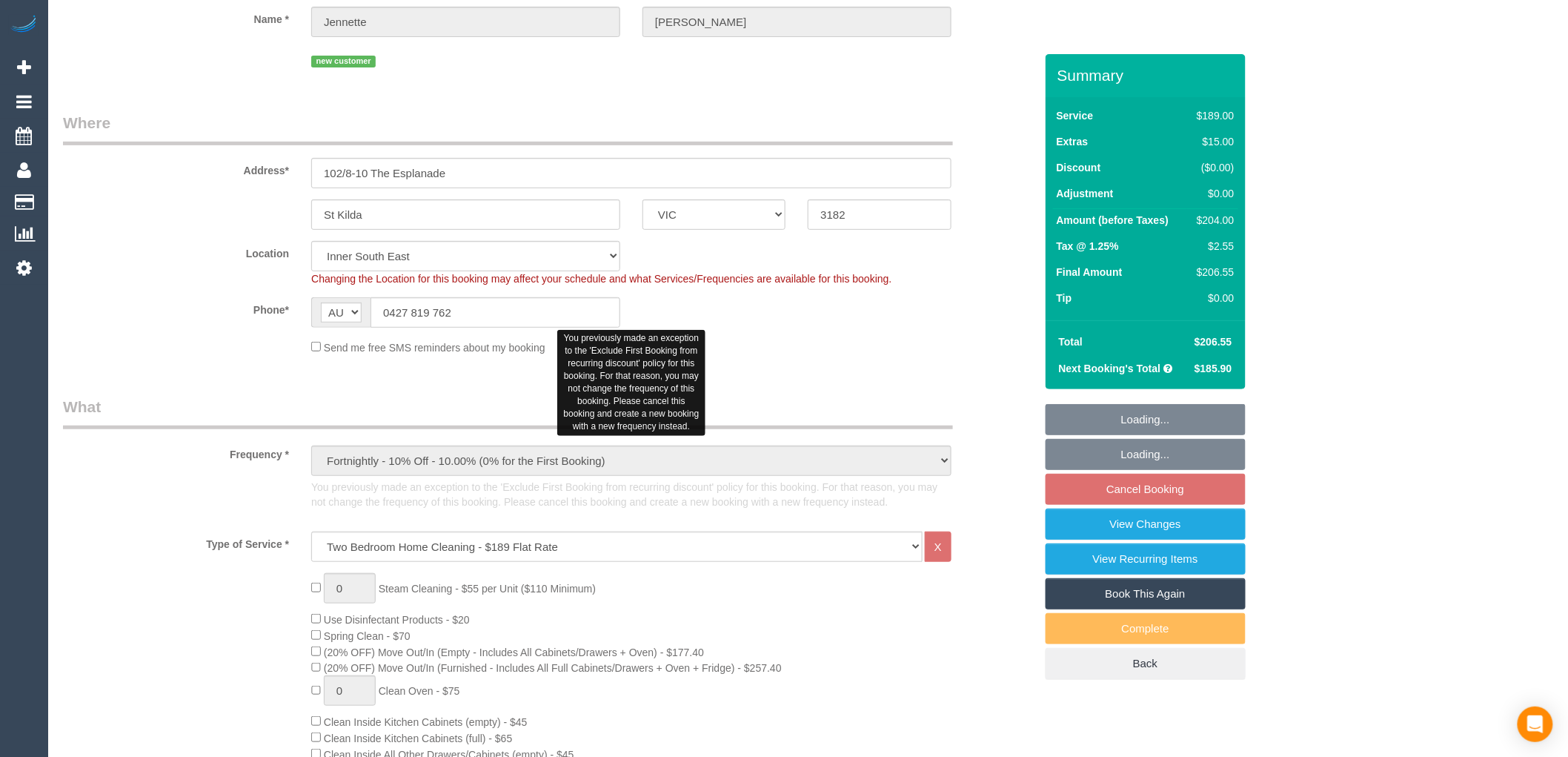
select select "object:845"
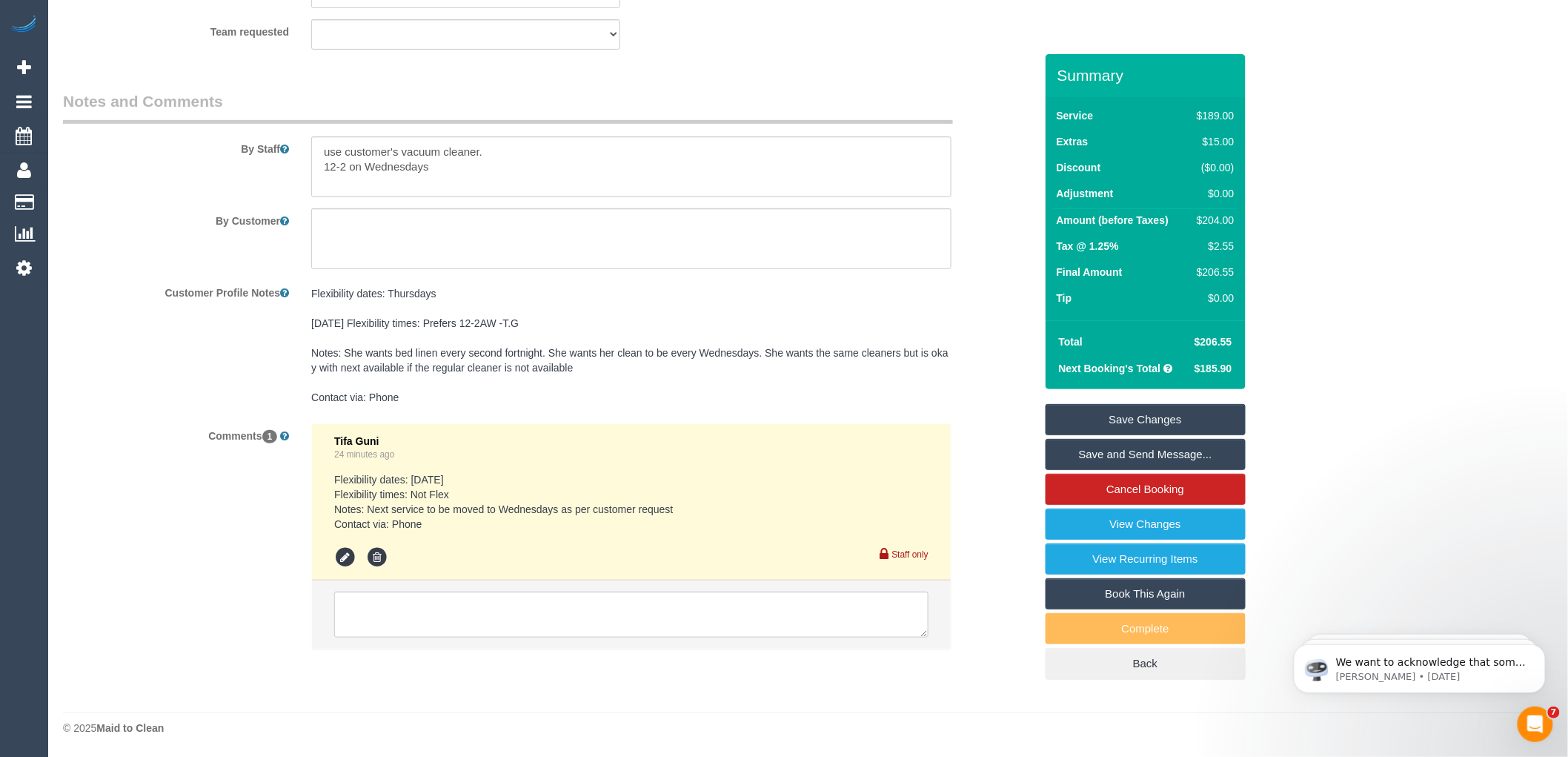
scroll to position [2472, 0]
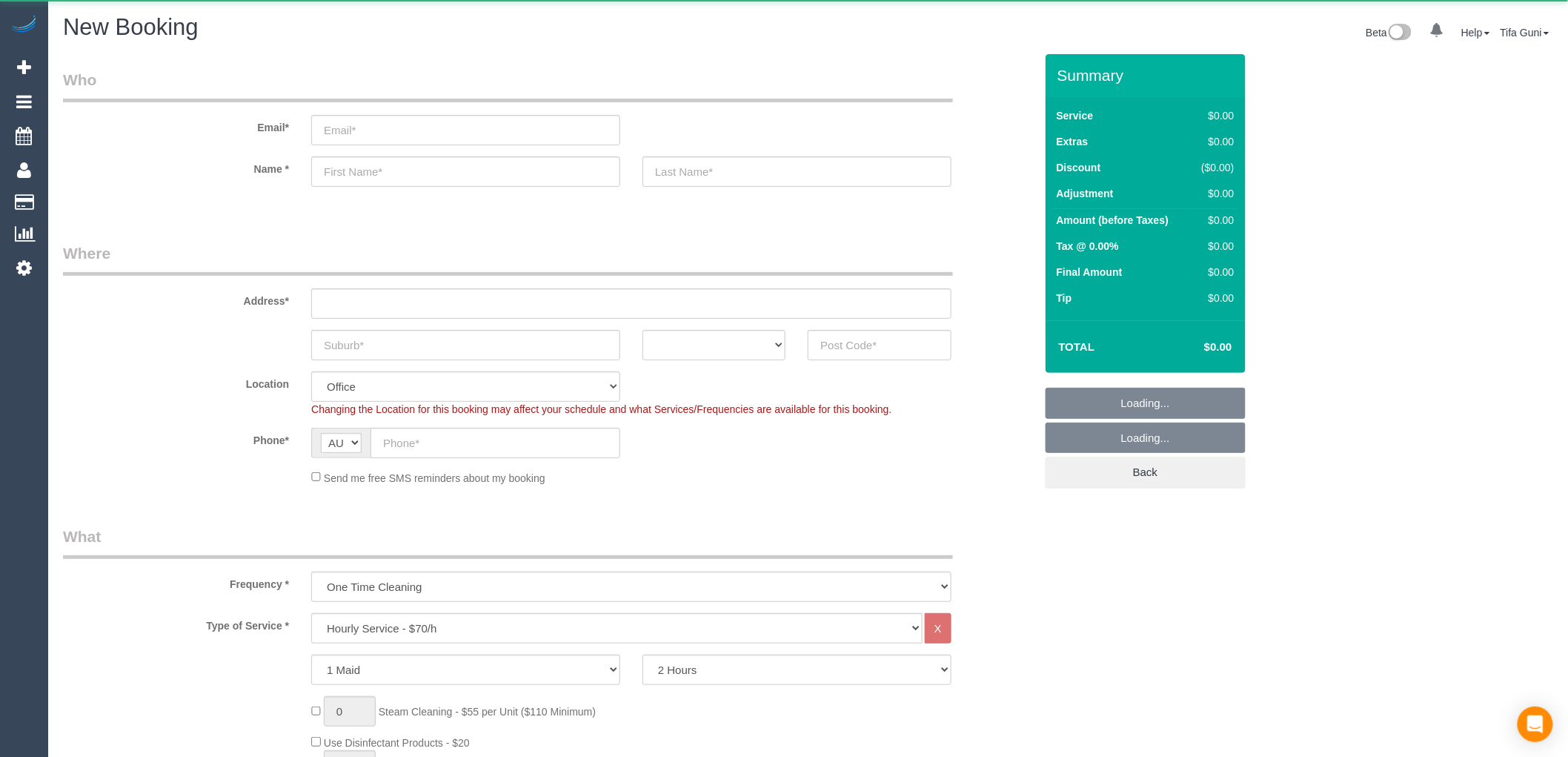
select select "object:834"
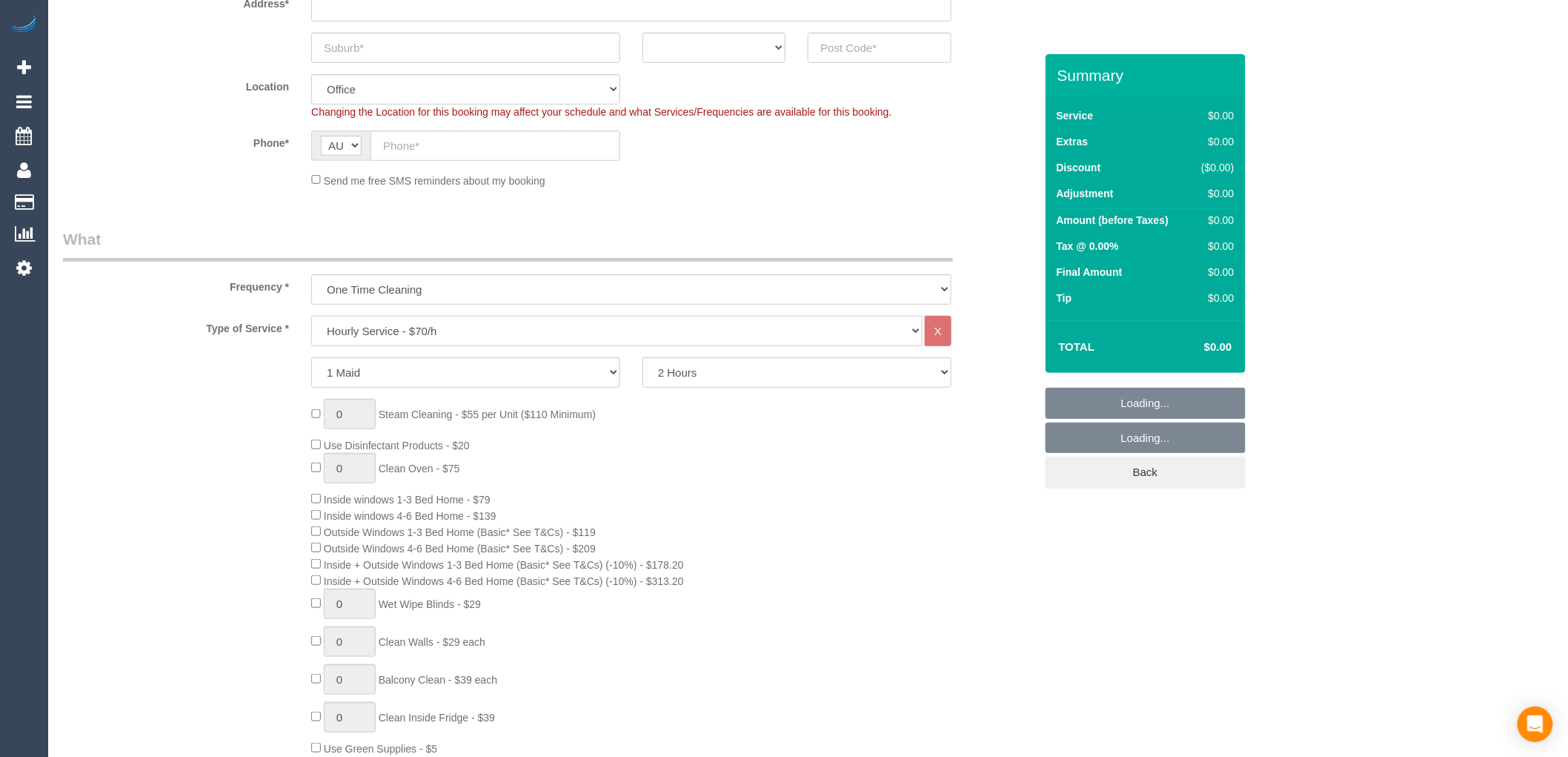
click at [483, 316] on select "Hourly Service - $70/h Hourly Service - $65/h Hourly Service - $60/h Hourly Ser…" at bounding box center [617, 330] width 612 height 30
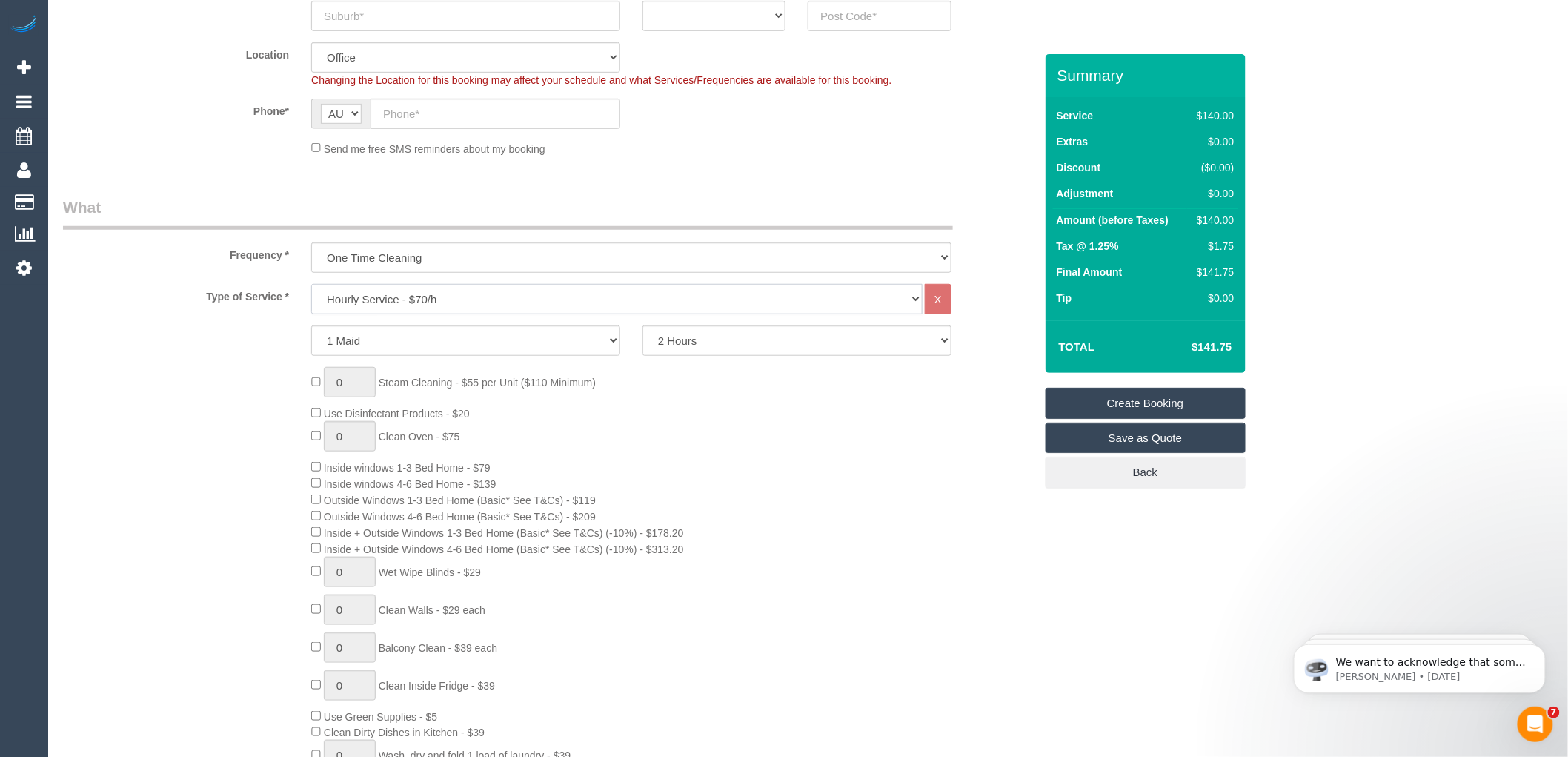
select select "211"
click at [311, 285] on select "Hourly Service - $70/h Hourly Service - $65/h Hourly Service - $60/h Hourly Ser…" at bounding box center [617, 299] width 612 height 30
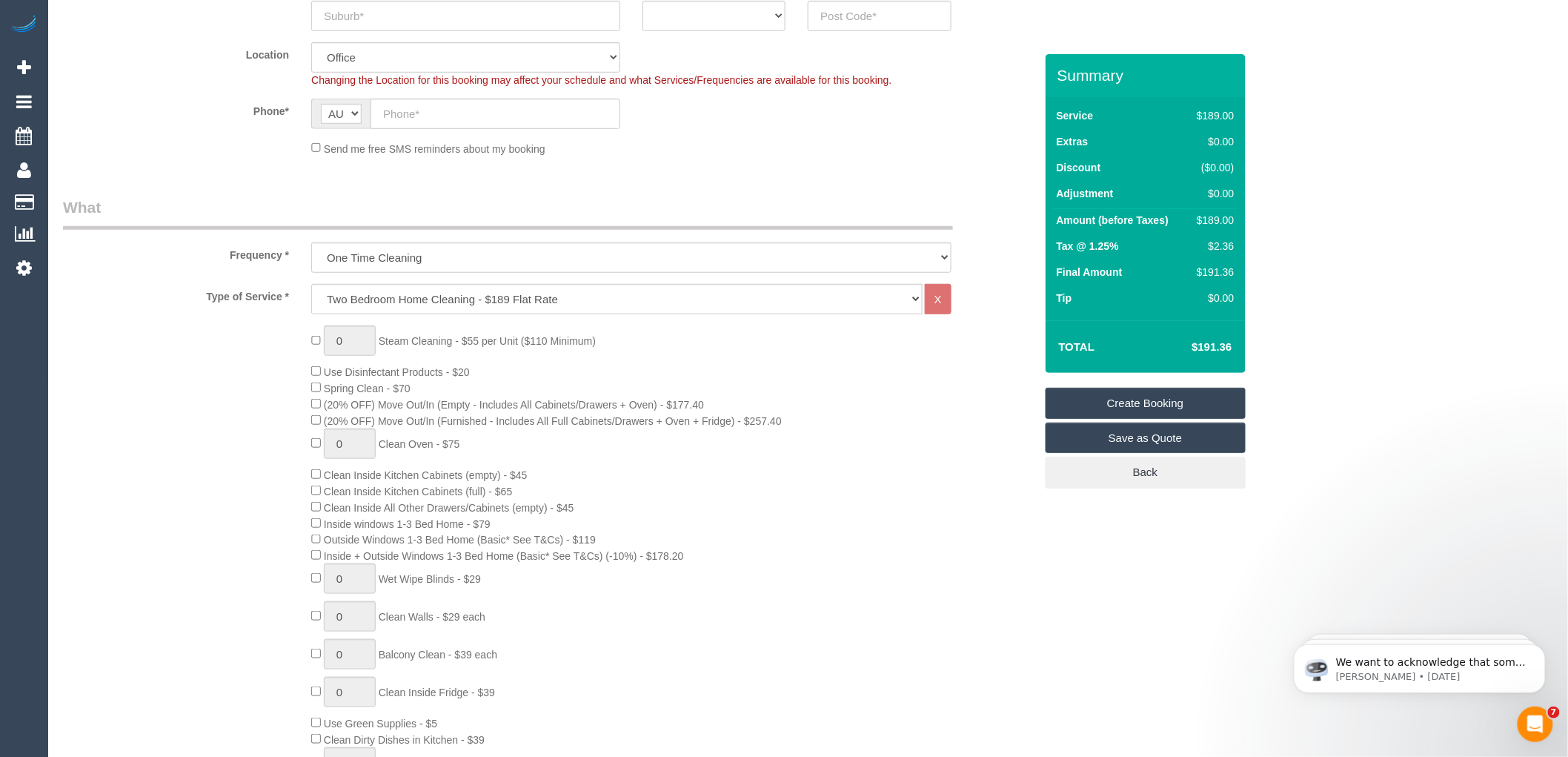
click at [314, 346] on span "0 Steam Cleaning - $55 per Unit ($110 Minimum)" at bounding box center [454, 340] width 285 height 12
type input "1"
click at [350, 343] on input "1" at bounding box center [349, 339] width 52 height 30
type input "0"
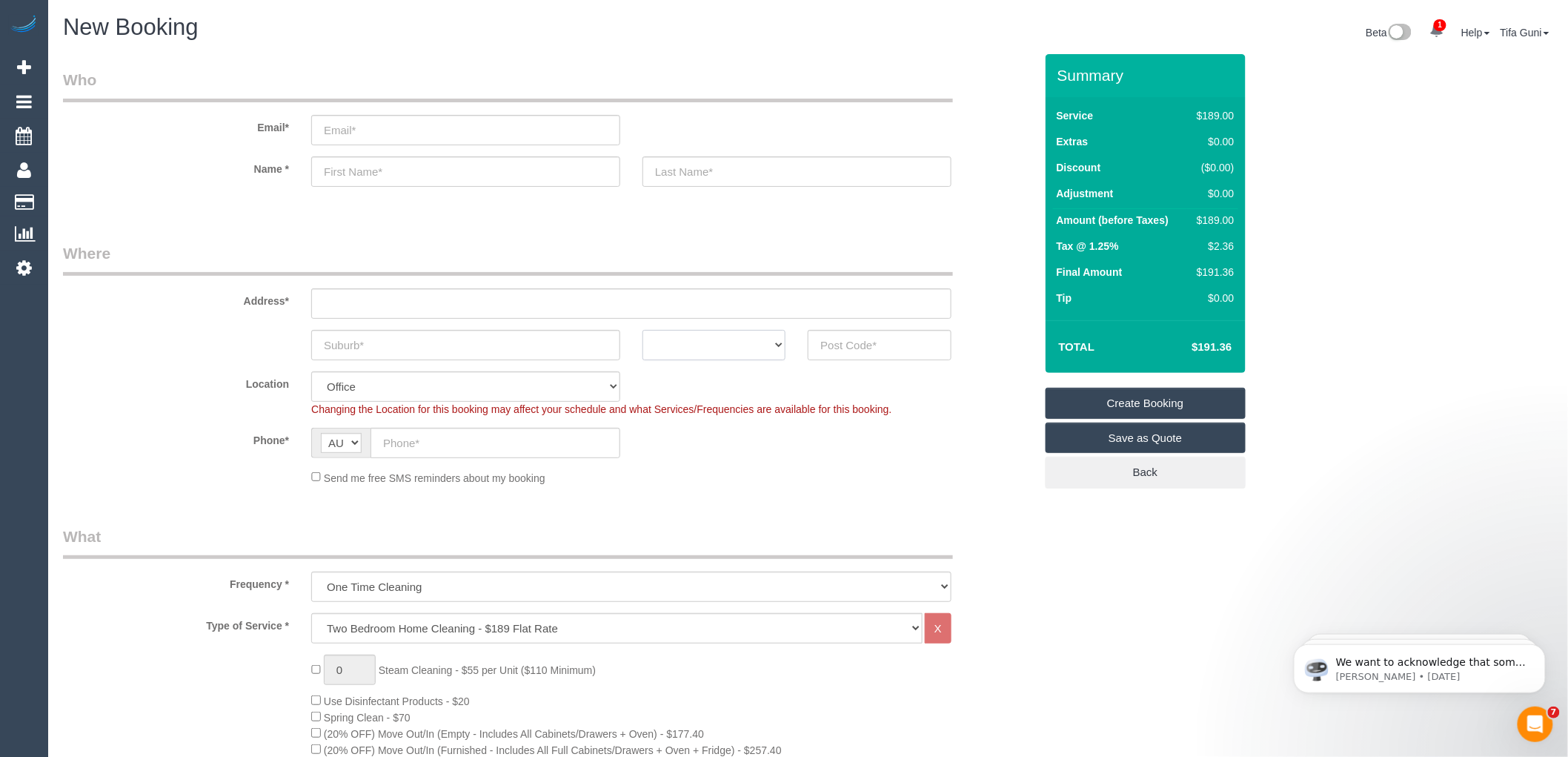
click at [783, 341] on select "ACT [GEOGRAPHIC_DATA] NT [GEOGRAPHIC_DATA] SA TAS [GEOGRAPHIC_DATA] [GEOGRAPHIC…" at bounding box center [714, 344] width 143 height 30
select select "VIC"
click at [642, 329] on select "ACT [GEOGRAPHIC_DATA] NT [GEOGRAPHIC_DATA] SA TAS [GEOGRAPHIC_DATA] [GEOGRAPHIC…" at bounding box center [714, 344] width 143 height 30
click at [409, 347] on input "text" at bounding box center [466, 344] width 309 height 30
type input "Thornbury"
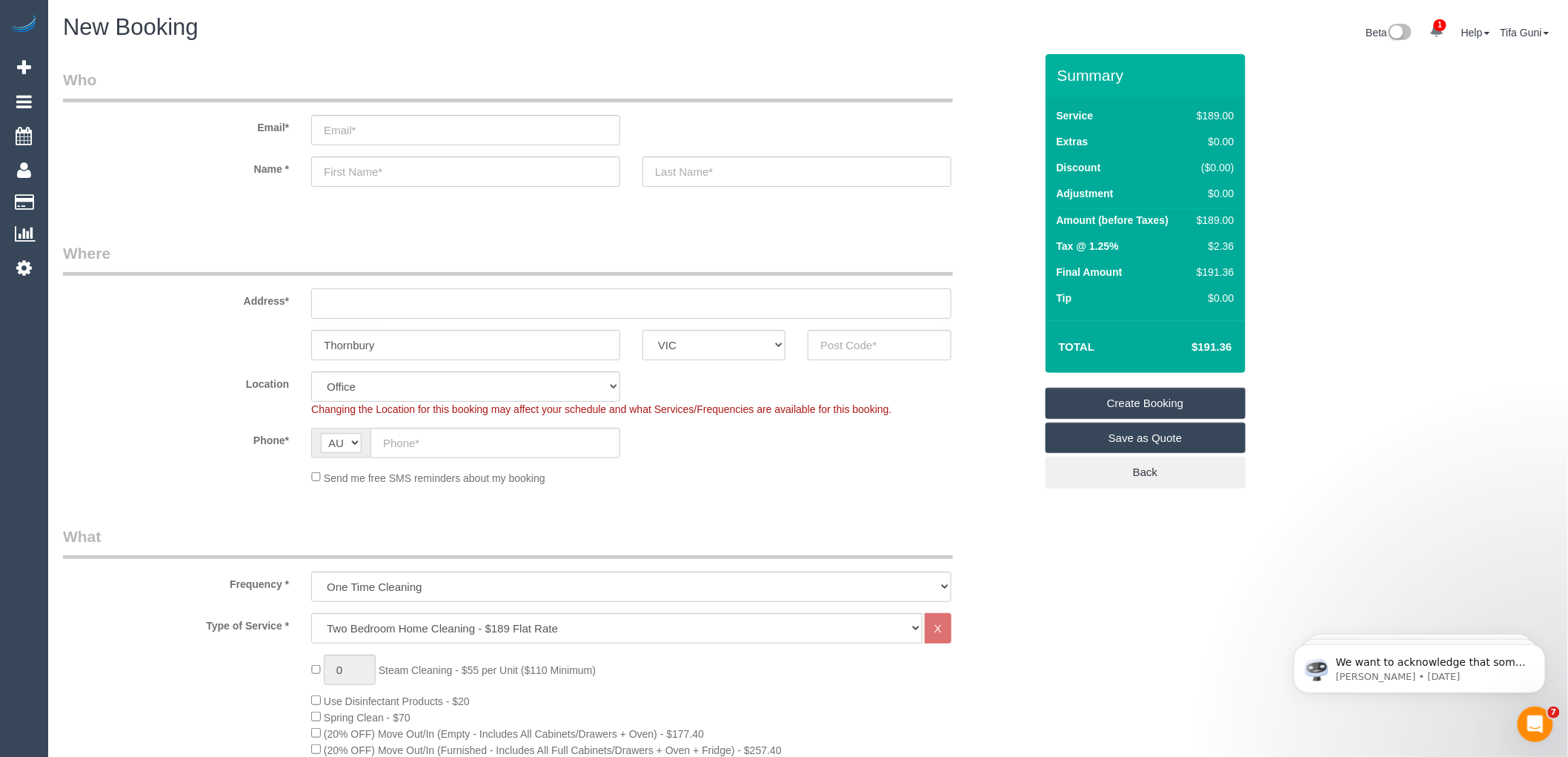
paste input "3071"
type input "3071"
drag, startPoint x: 301, startPoint y: 300, endPoint x: 269, endPoint y: 298, distance: 32.1
click at [269, 298] on div "Address* 3071" at bounding box center [548, 280] width 994 height 76
click at [828, 337] on input "text" at bounding box center [879, 344] width 143 height 30
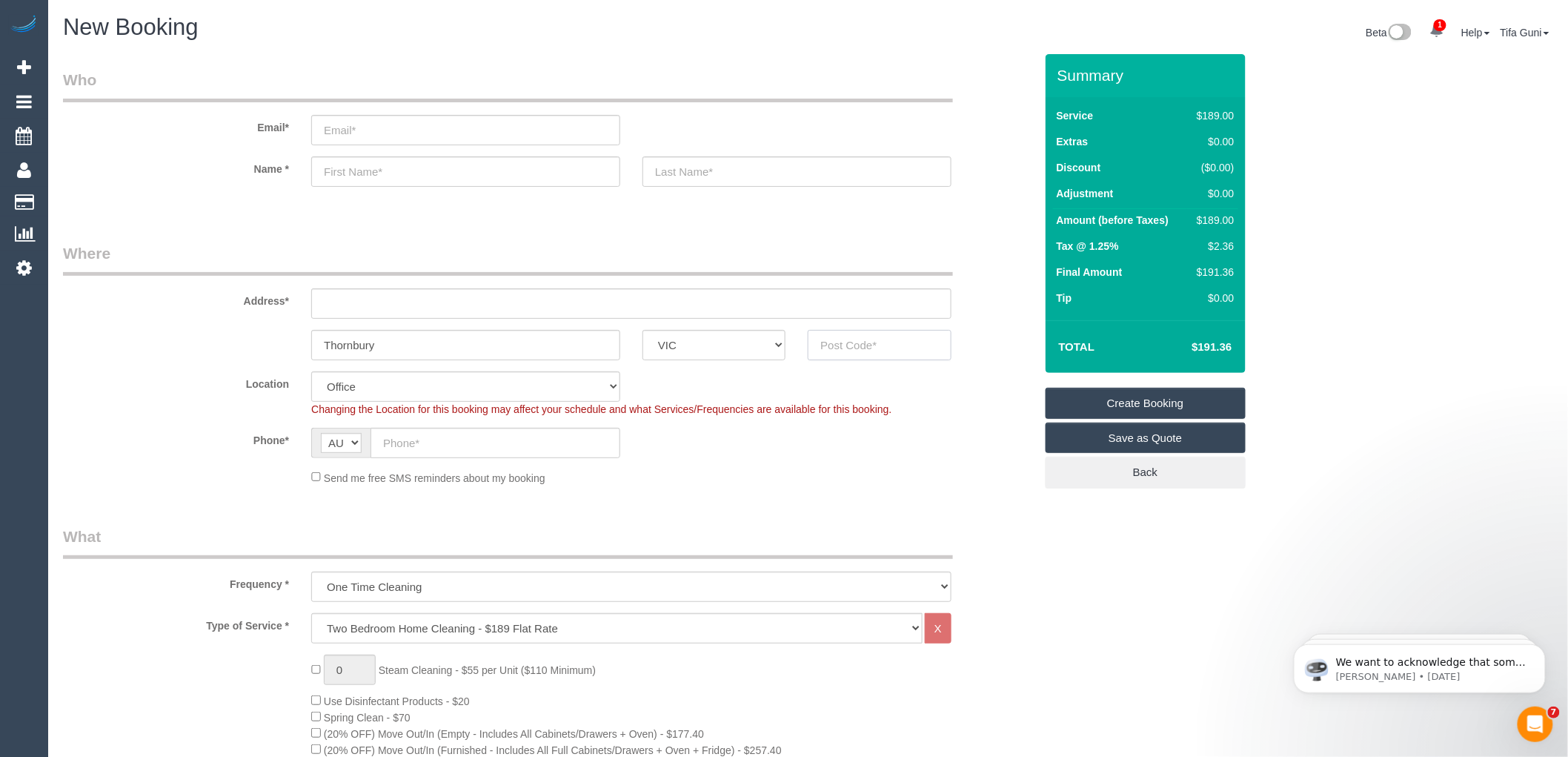
paste input "3071"
type input "3071"
click at [368, 308] on input "text" at bounding box center [632, 303] width 641 height 30
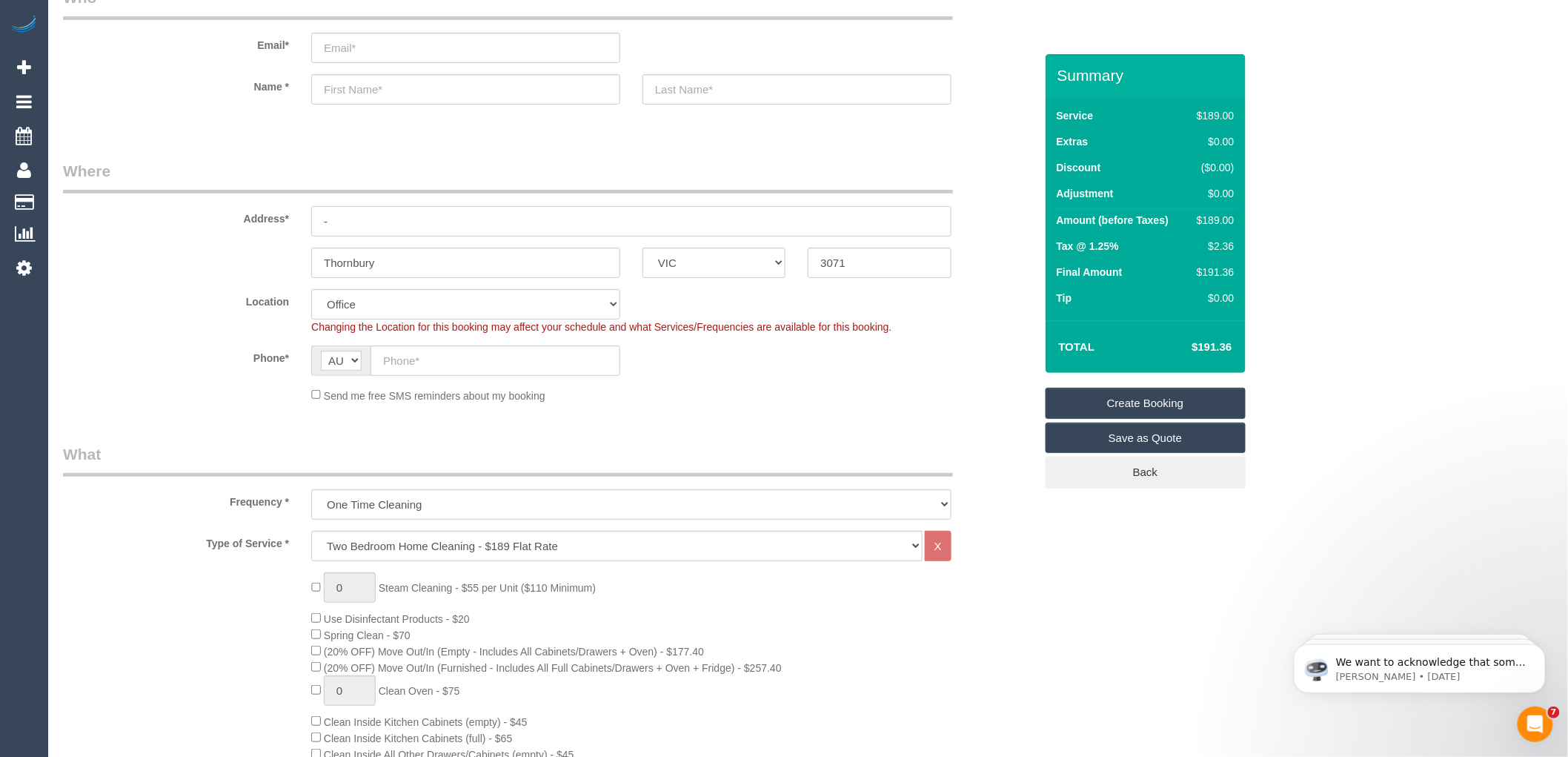
type input "-"
click at [693, 369] on div "Phone* AF AL DZ AD AO AI AQ AG AR AM AW AU AT AZ BS BH BD BB BY BE BZ BJ BM BT …" at bounding box center [548, 360] width 994 height 30
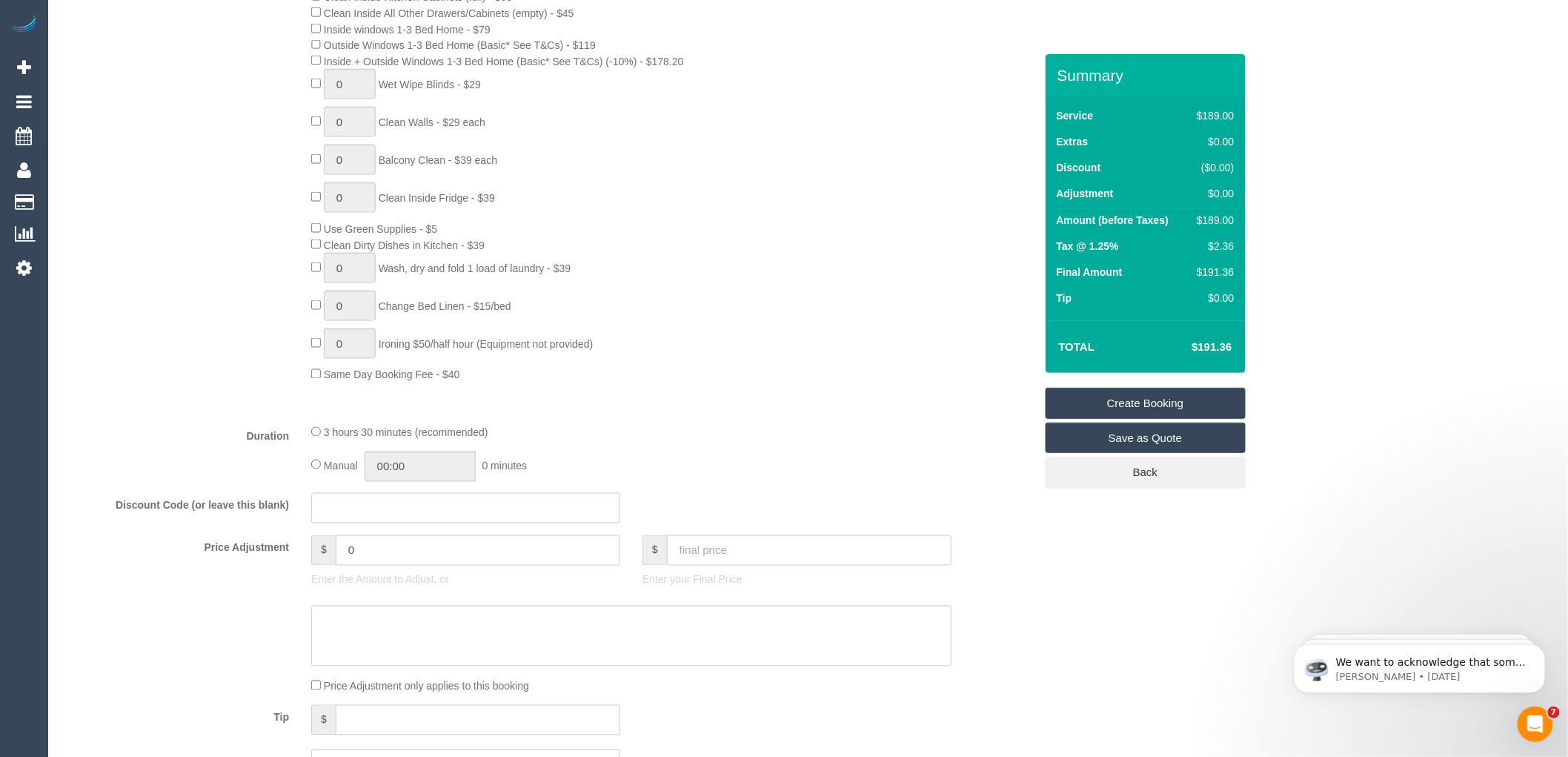
select select "47"
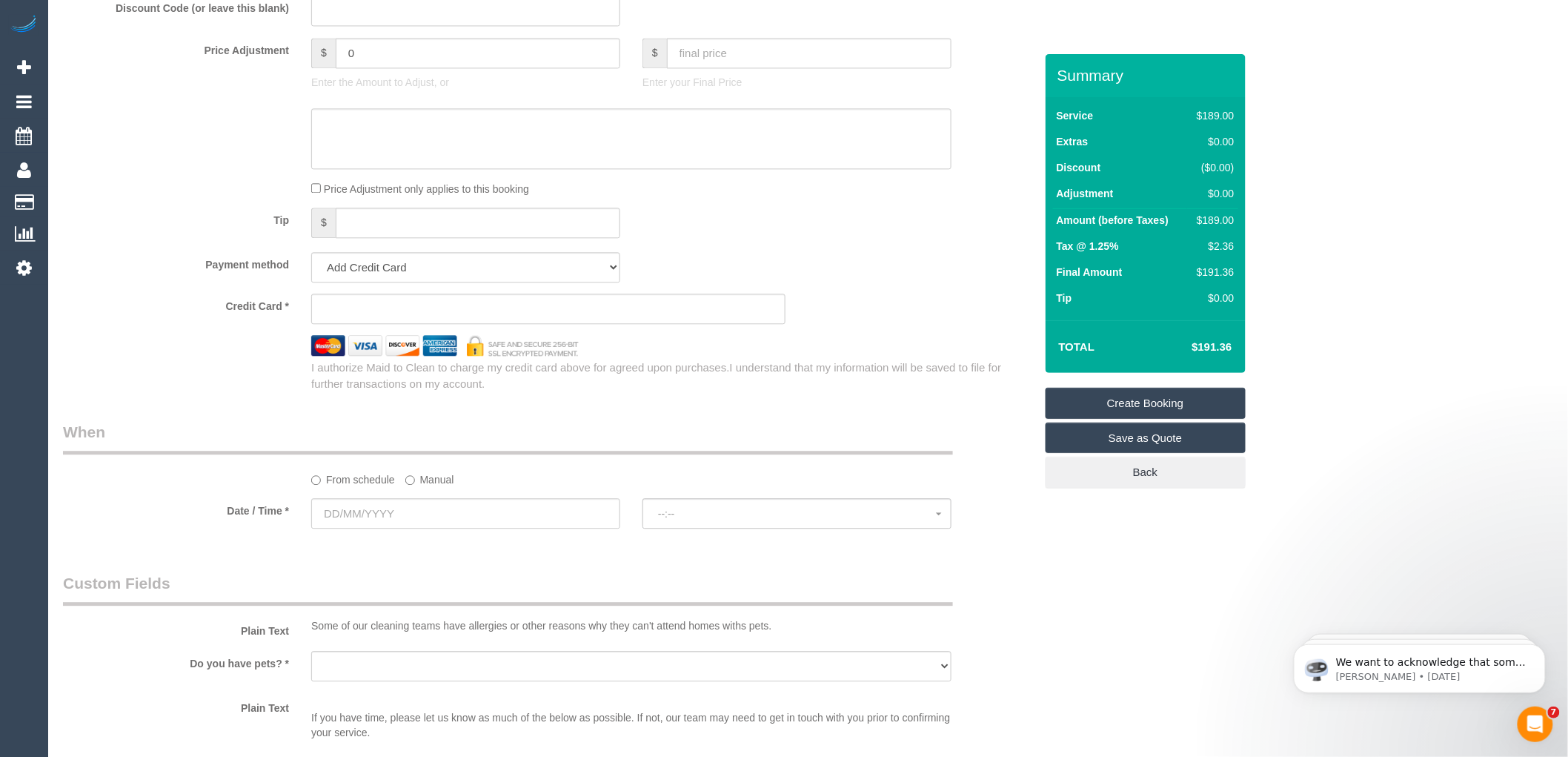
scroll to position [1565, 0]
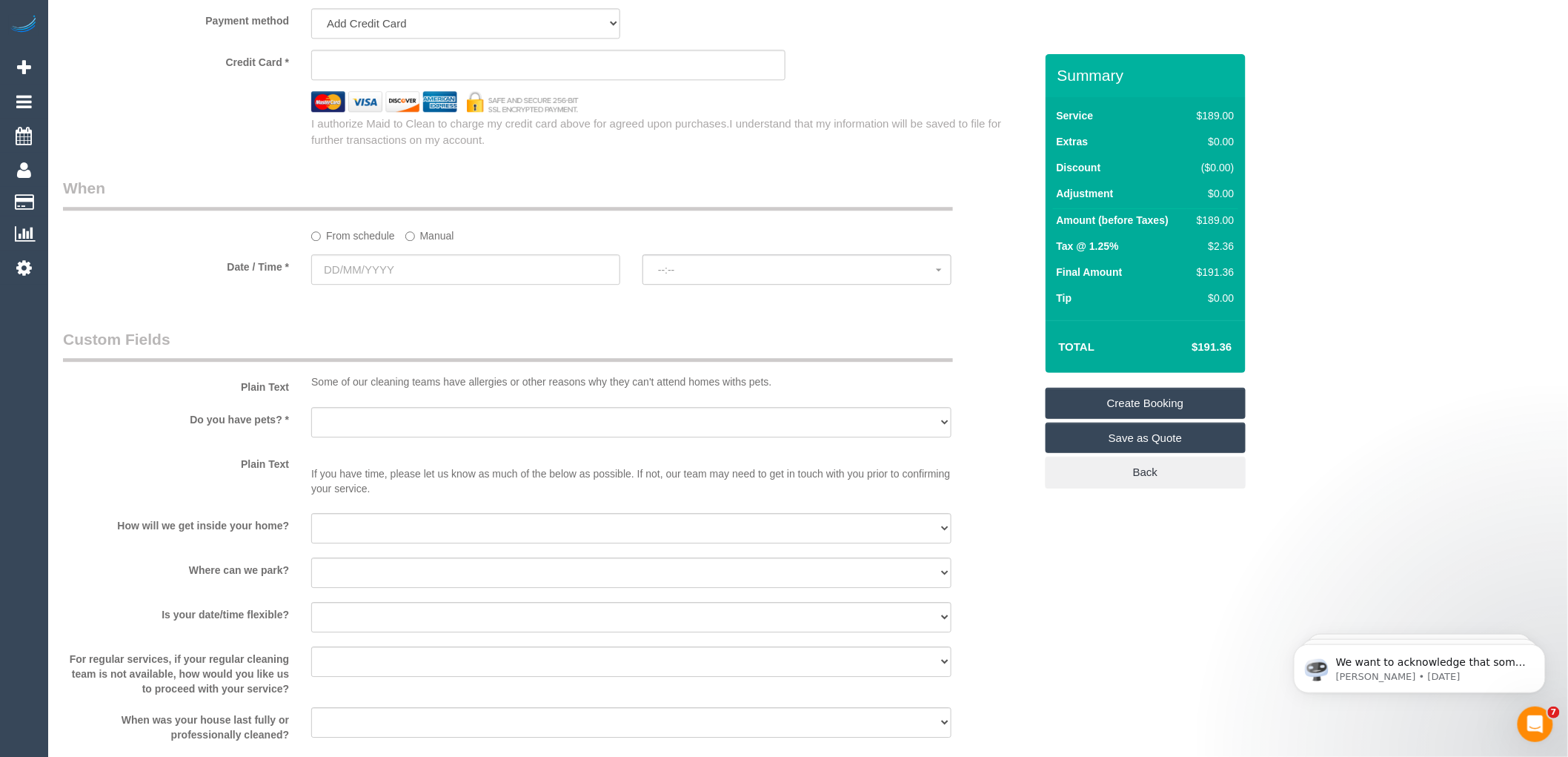
select select "object:2195"
click at [390, 285] on input "text" at bounding box center [466, 269] width 309 height 30
